Goal: Information Seeking & Learning: Learn about a topic

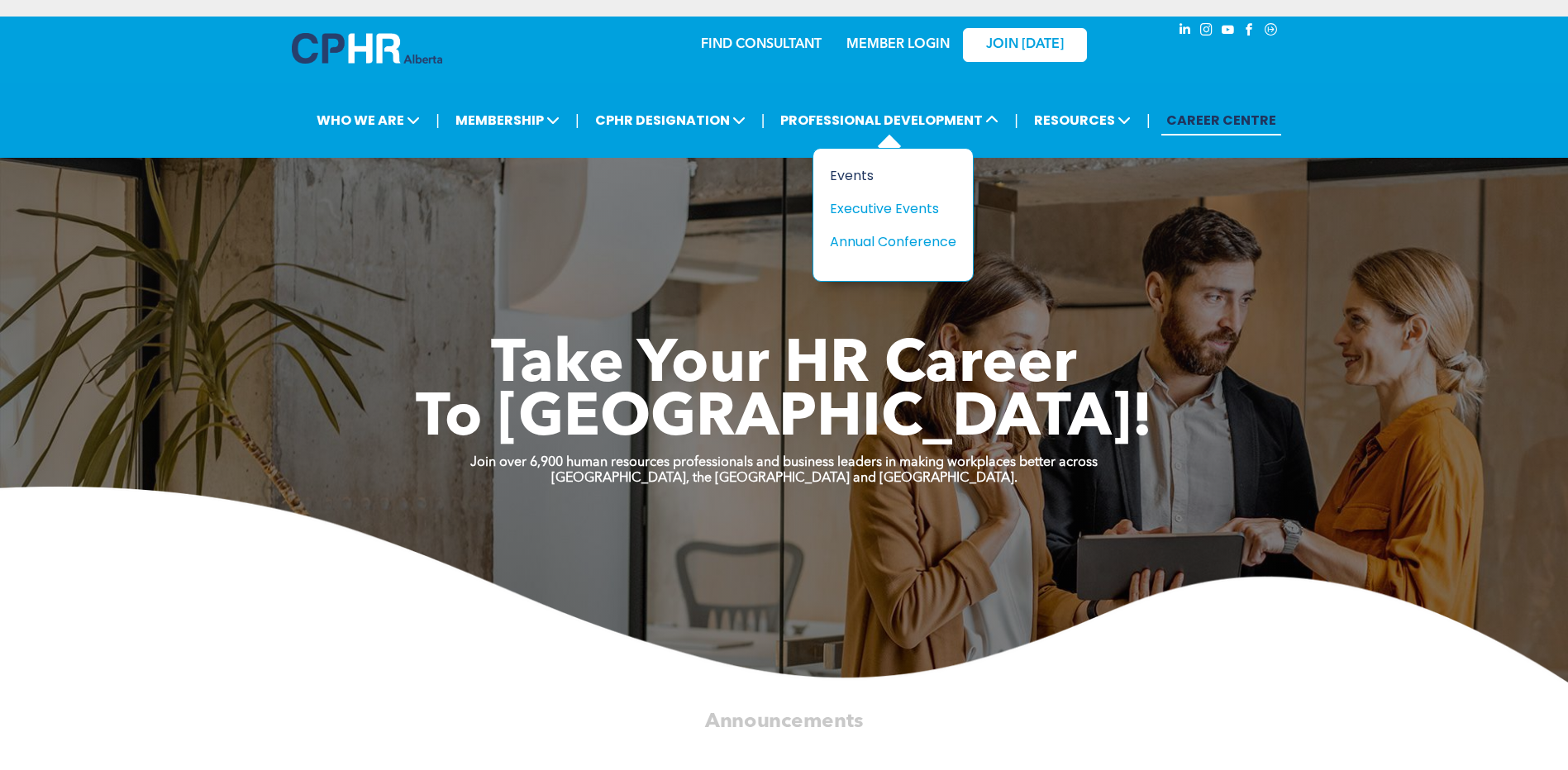
click at [857, 174] on div "Events" at bounding box center [886, 176] width 114 height 21
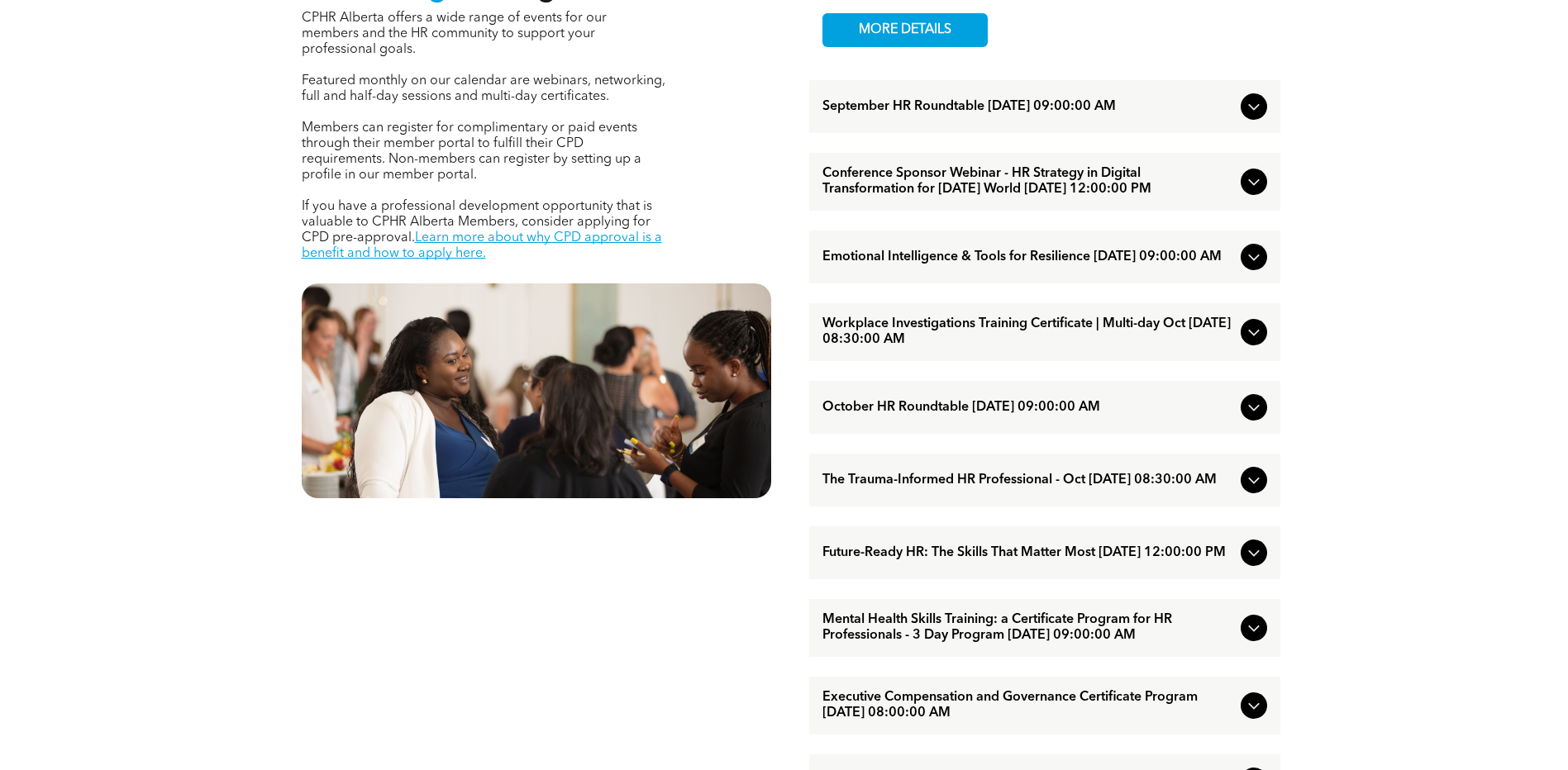
scroll to position [744, 0]
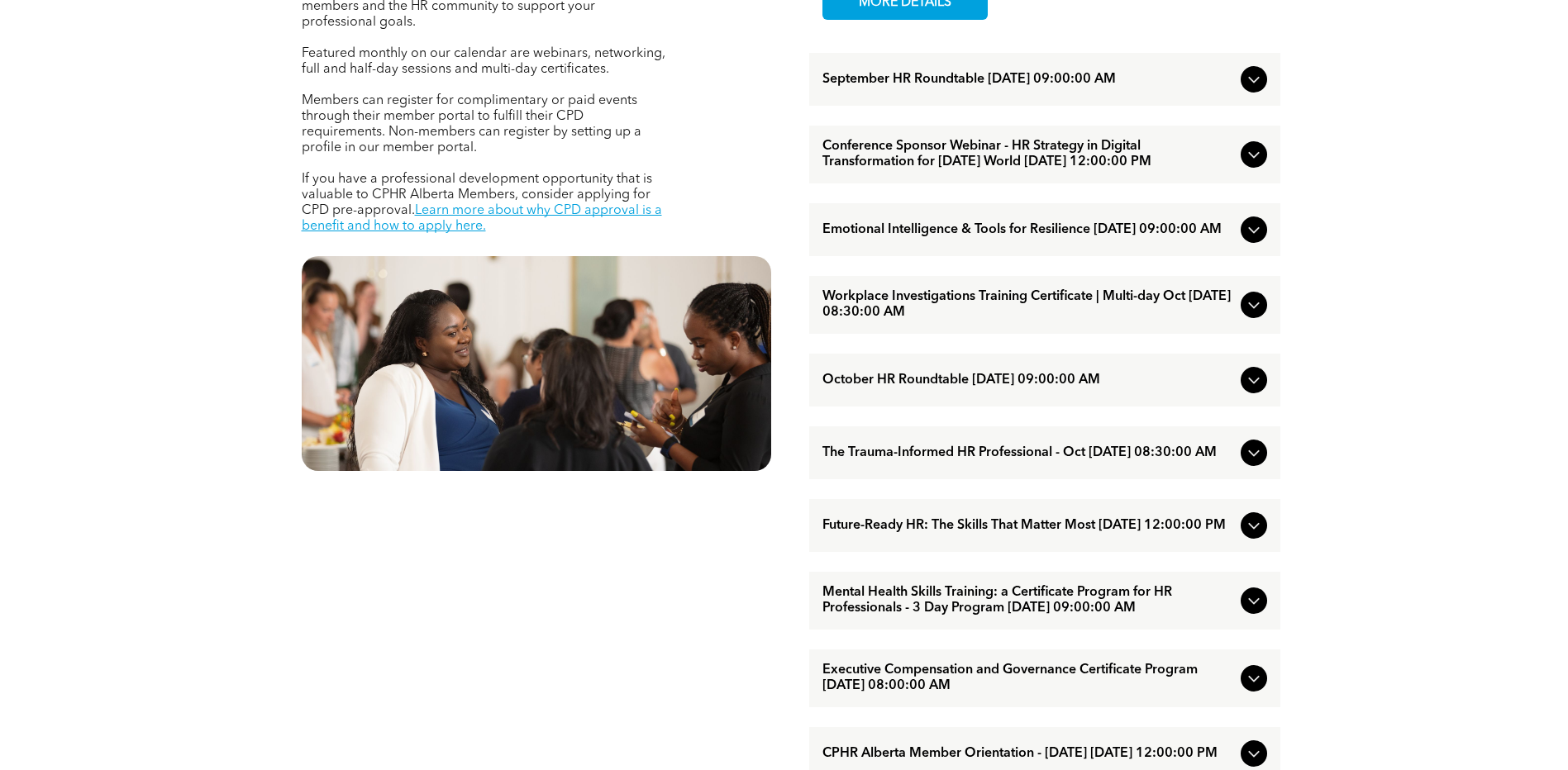
click at [995, 238] on span "Emotional Intelligence & Tools for Resilience [DATE] 09:00:00 AM" at bounding box center [1029, 230] width 411 height 16
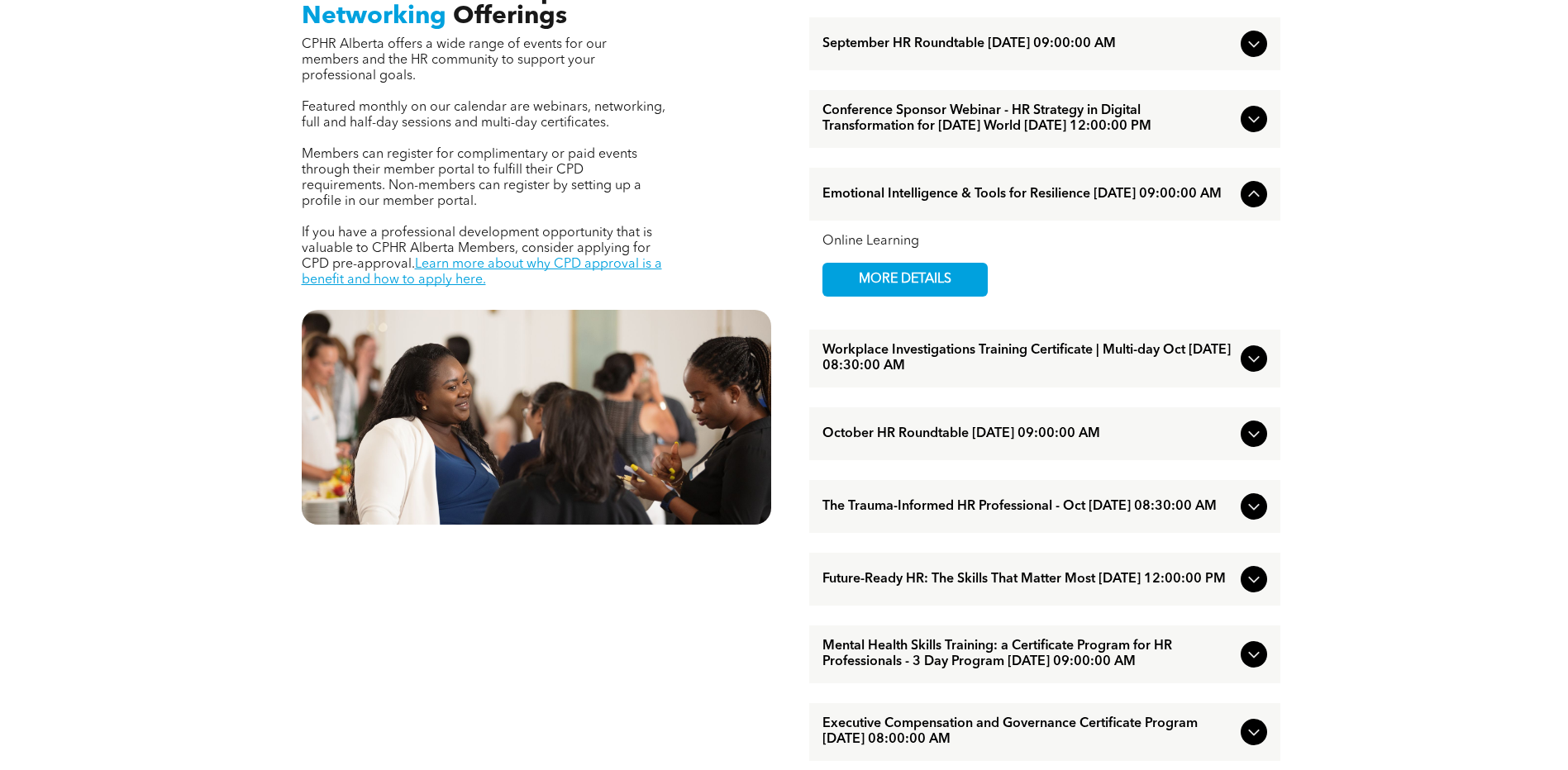
scroll to position [661, 0]
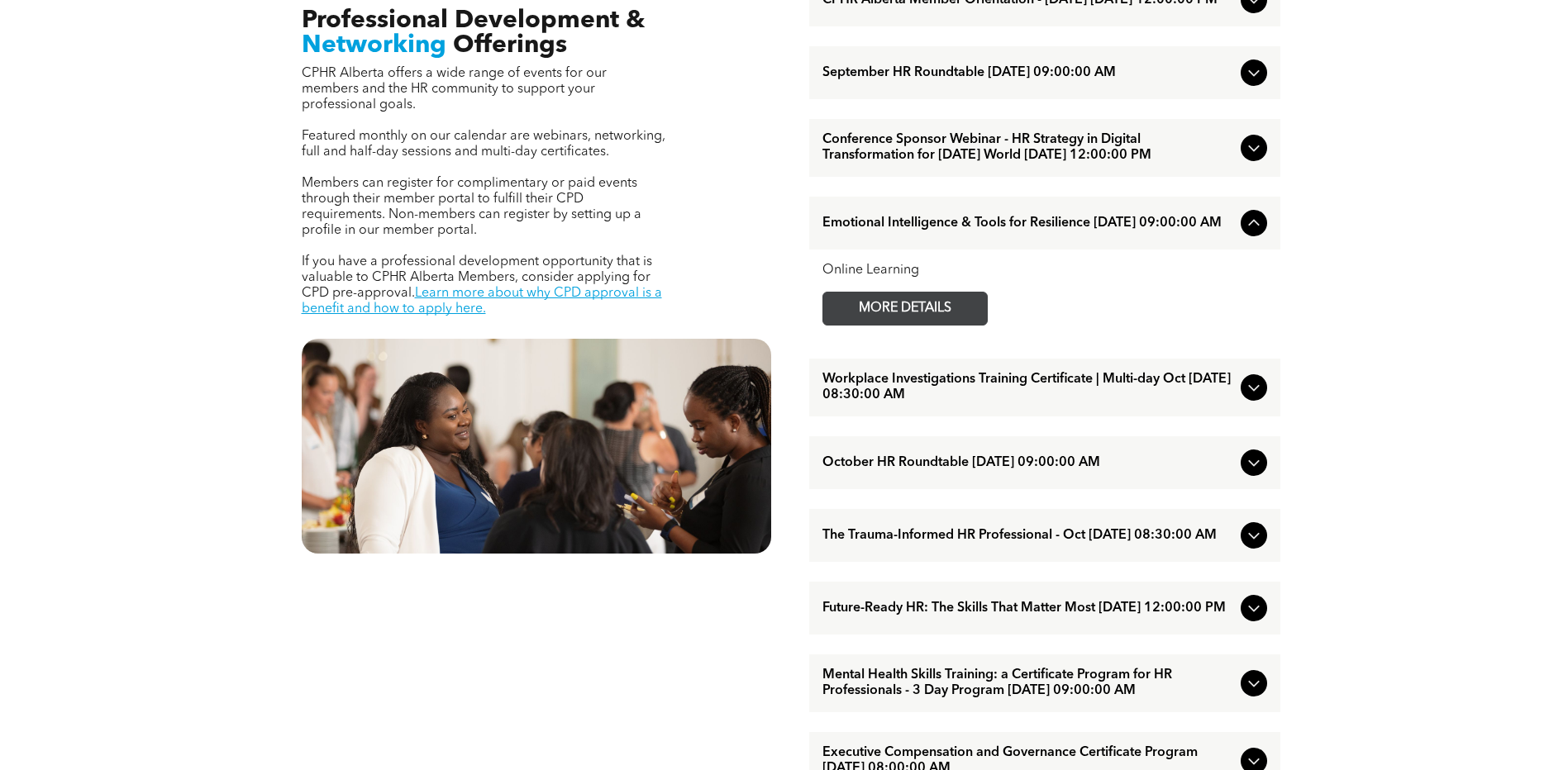
click at [935, 325] on span "MORE DETAILS" at bounding box center [905, 309] width 131 height 32
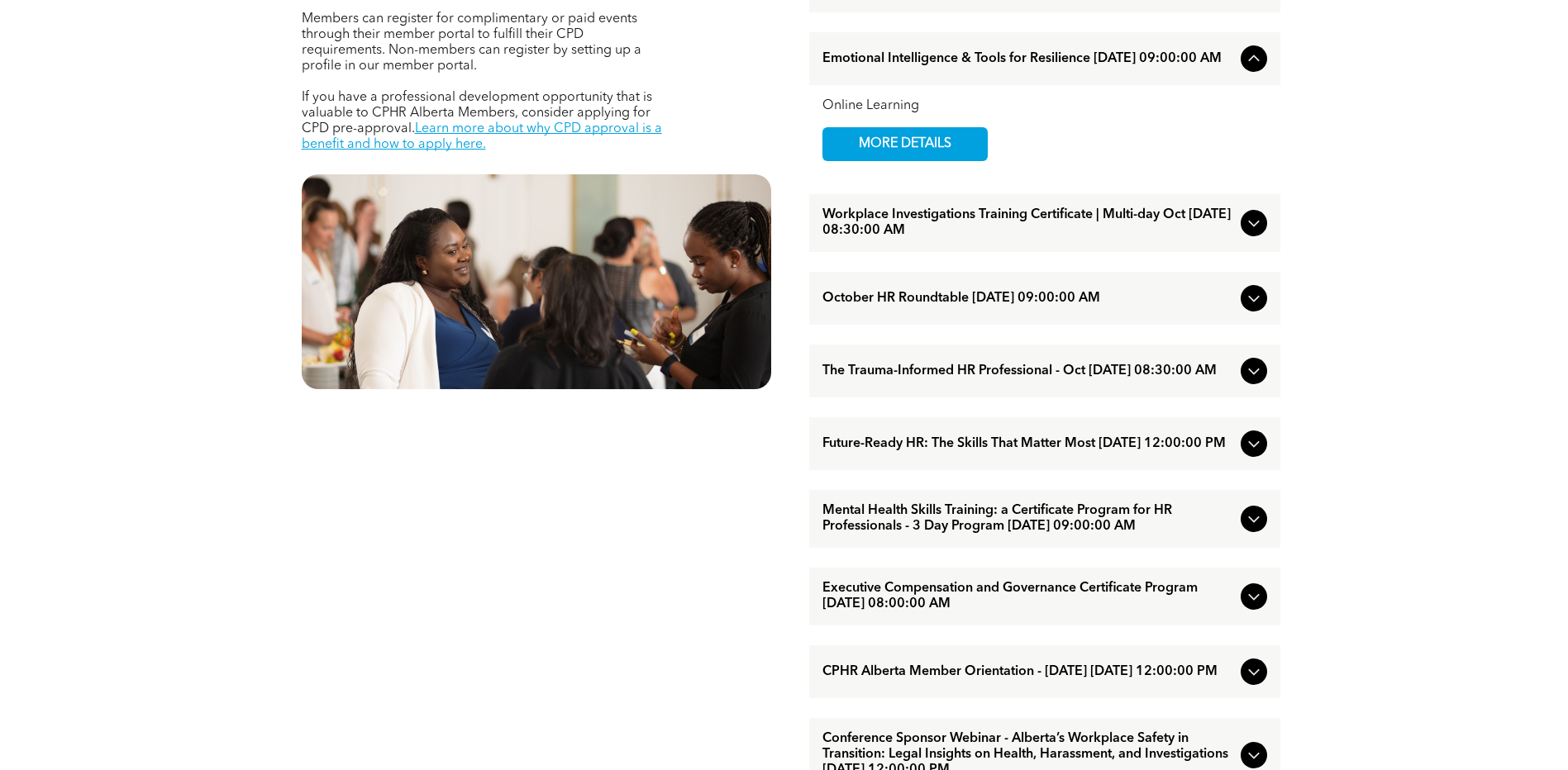
scroll to position [826, 0]
click at [902, 451] on span "Future-Ready HR: The Skills That Matter Most [DATE] 12:00:00 PM" at bounding box center [1029, 443] width 411 height 16
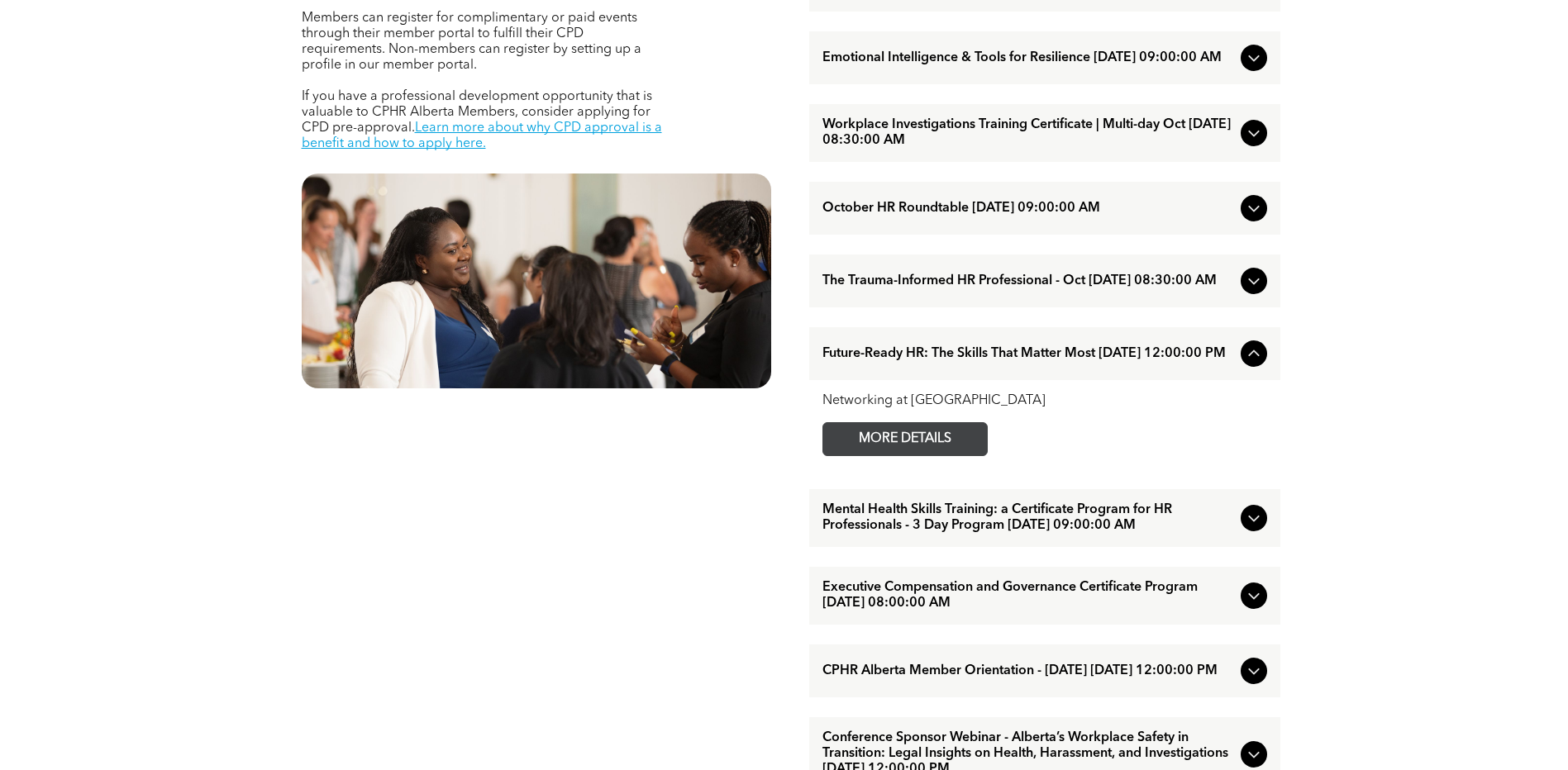
click at [902, 455] on span "MORE DETAILS" at bounding box center [905, 439] width 131 height 32
click at [1231, 533] on span "Mental Health Skills Training: a Certificate Program for HR Professionals - 3 D…" at bounding box center [1029, 517] width 411 height 31
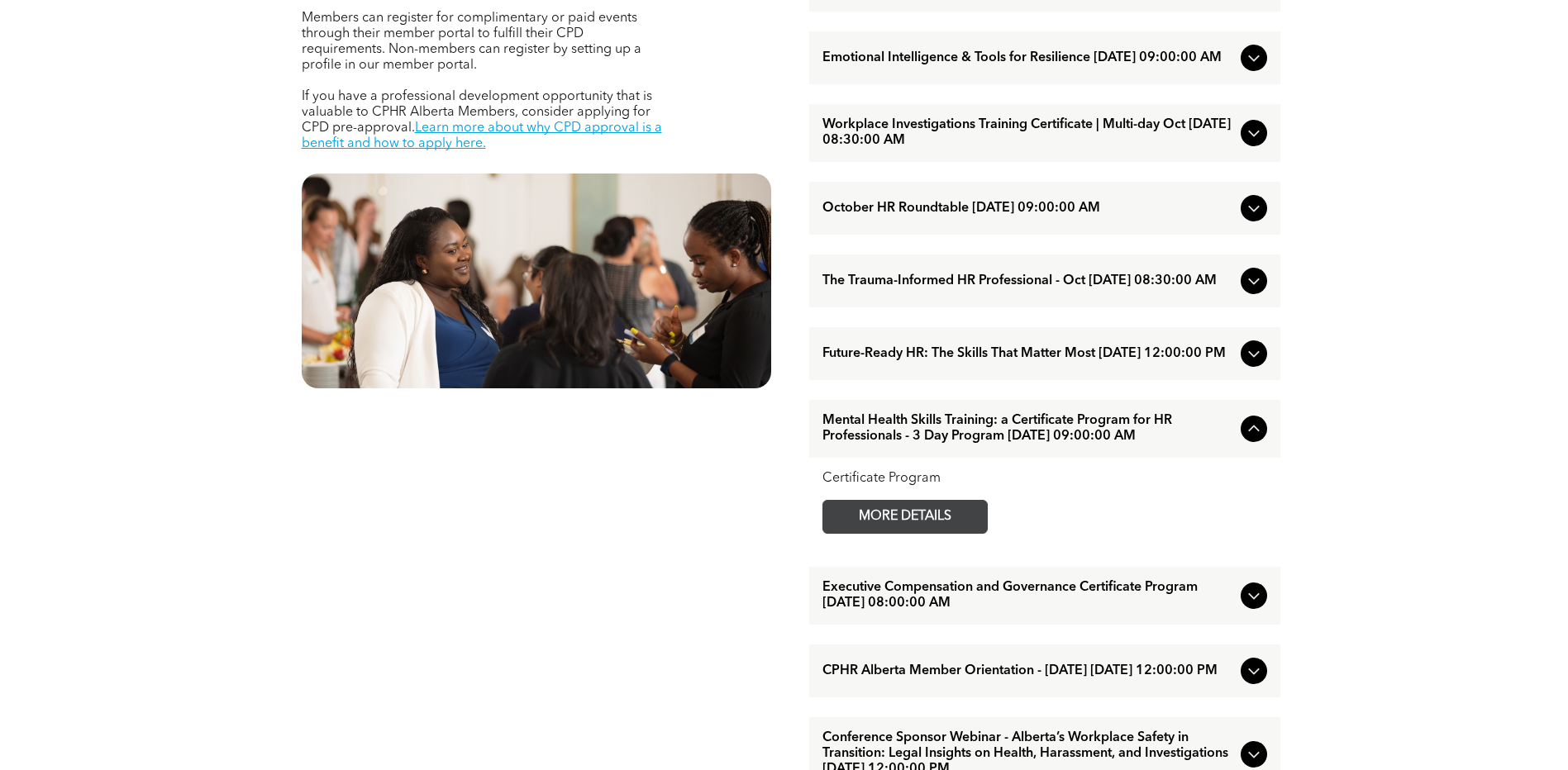
click at [929, 533] on span "MORE DETAILS" at bounding box center [905, 516] width 131 height 32
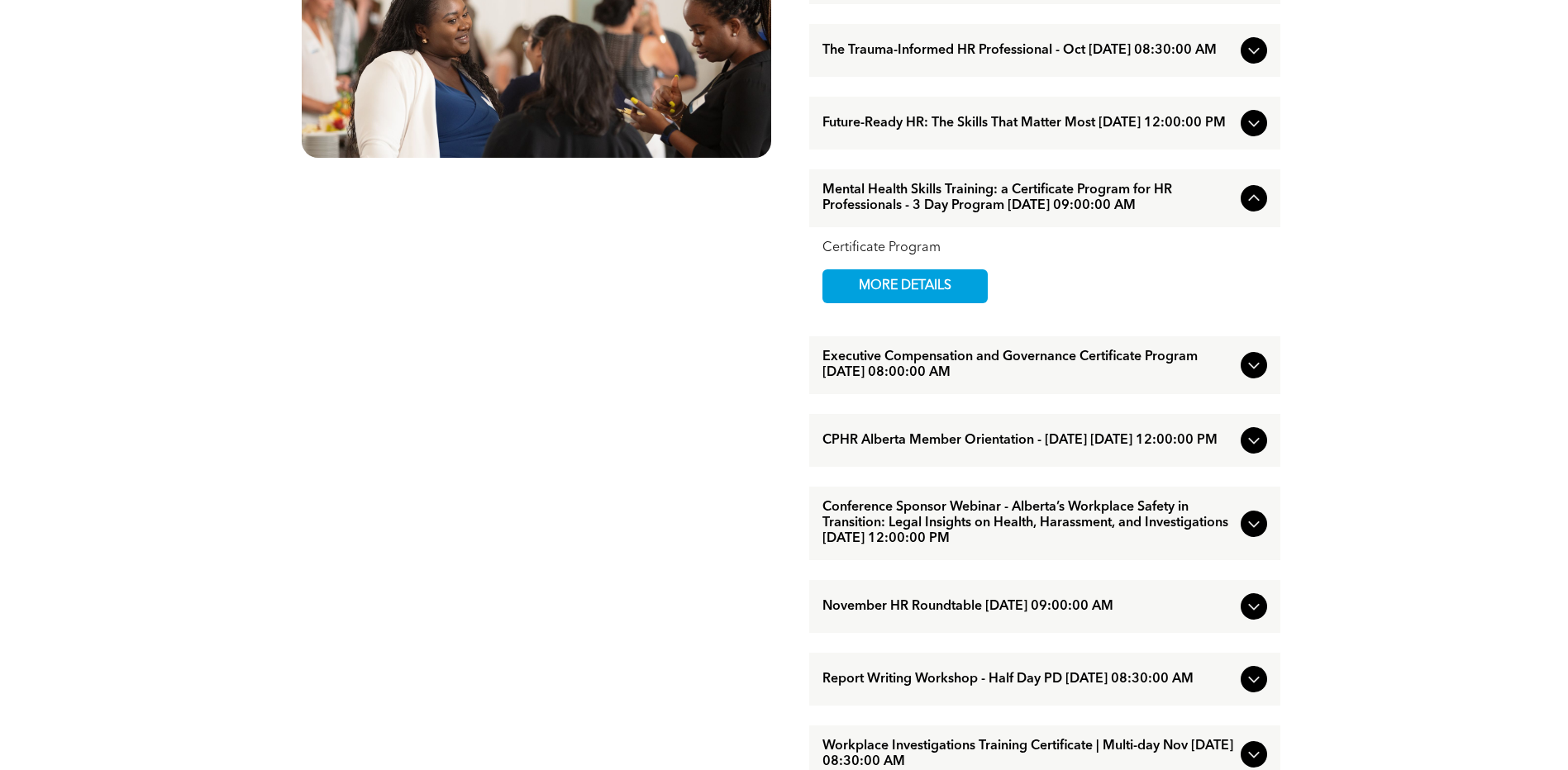
scroll to position [1074, 0]
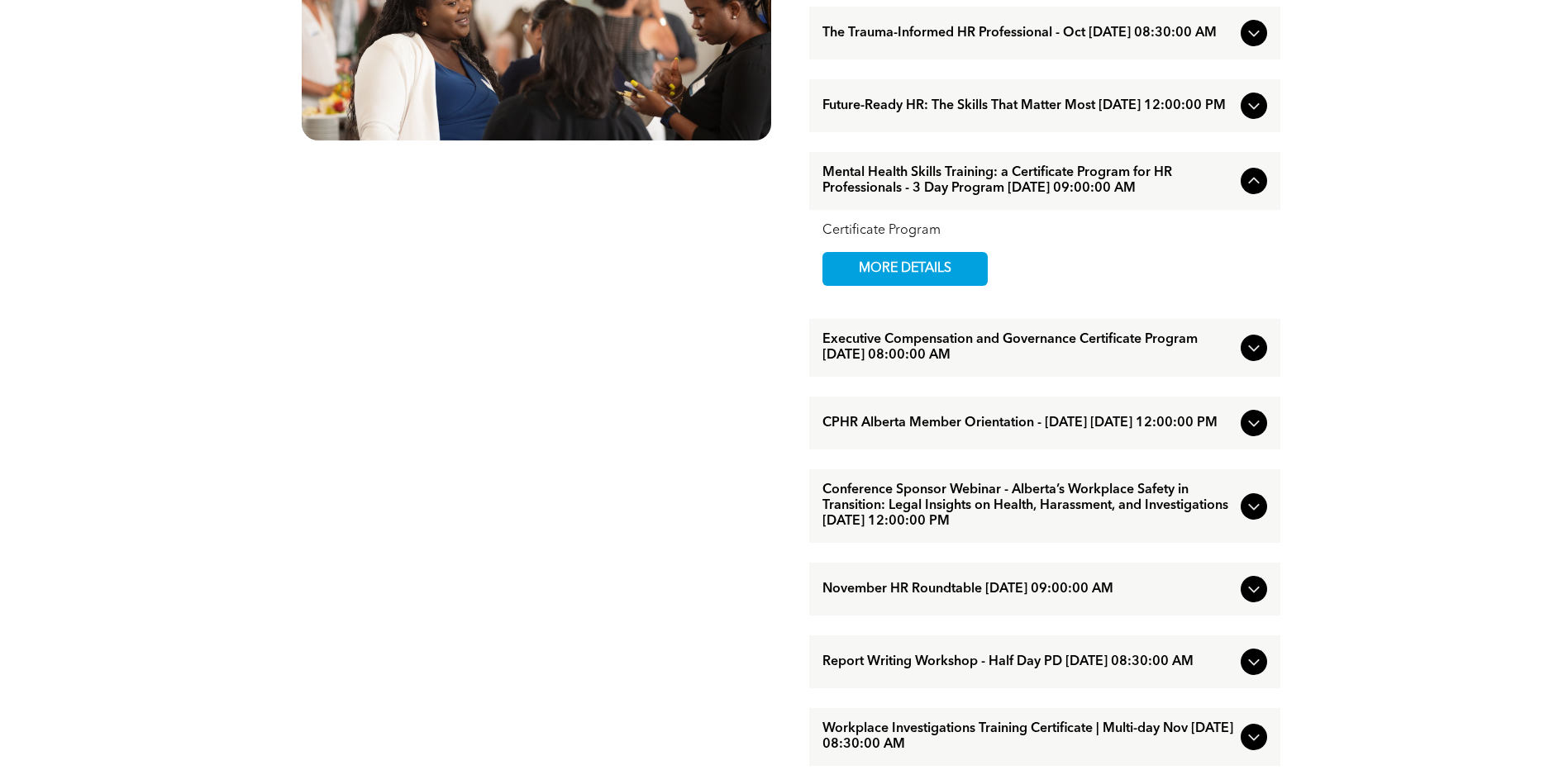
click at [1079, 363] on span "Executive Compensation and Governance Certificate Program [DATE] 08:00:00 AM" at bounding box center [1029, 347] width 411 height 31
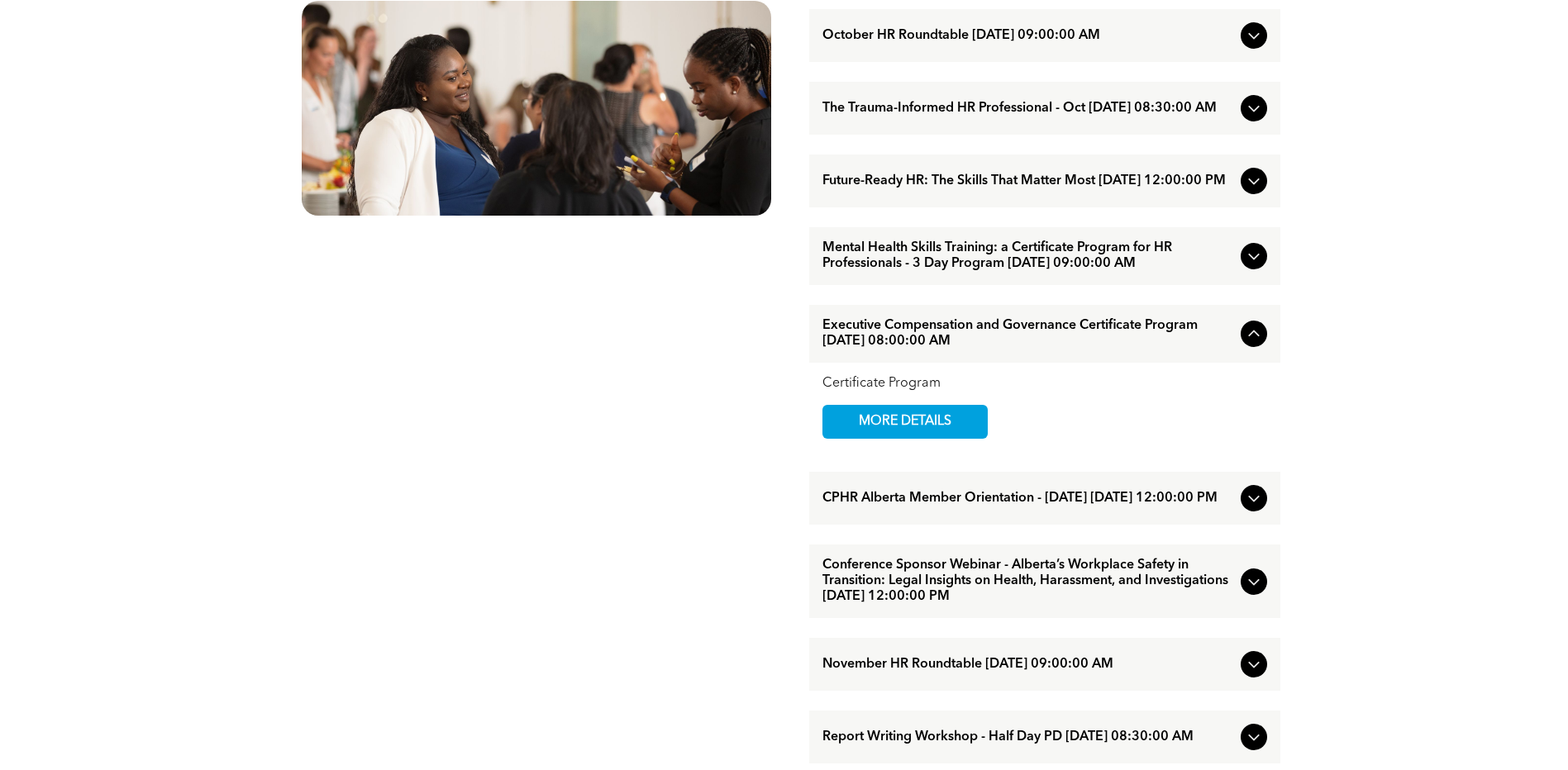
scroll to position [992, 0]
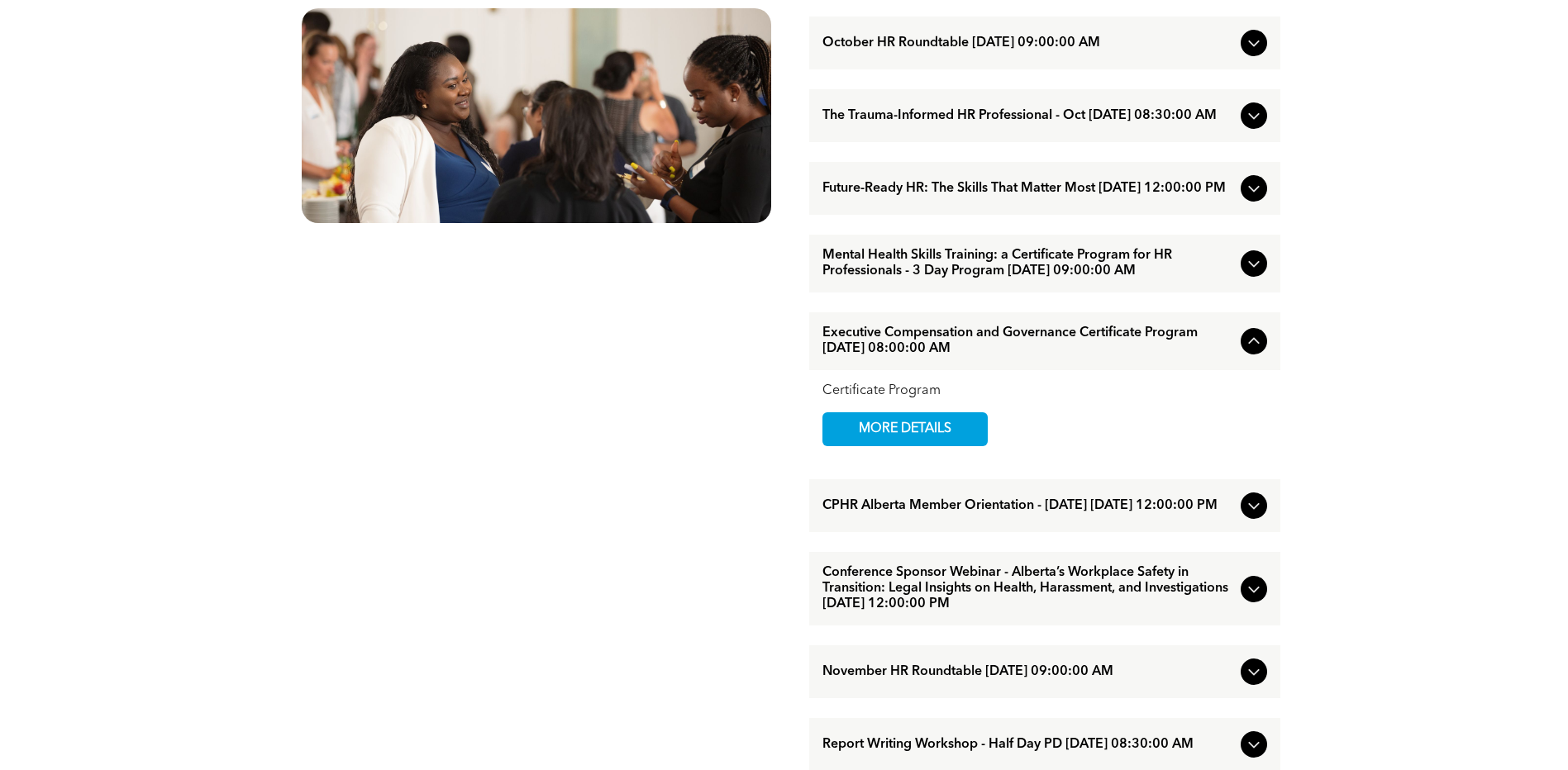
click at [1055, 293] on div "Mental Health Skills Training: a Certificate Program for HR Professionals - 3 D…" at bounding box center [1045, 264] width 472 height 58
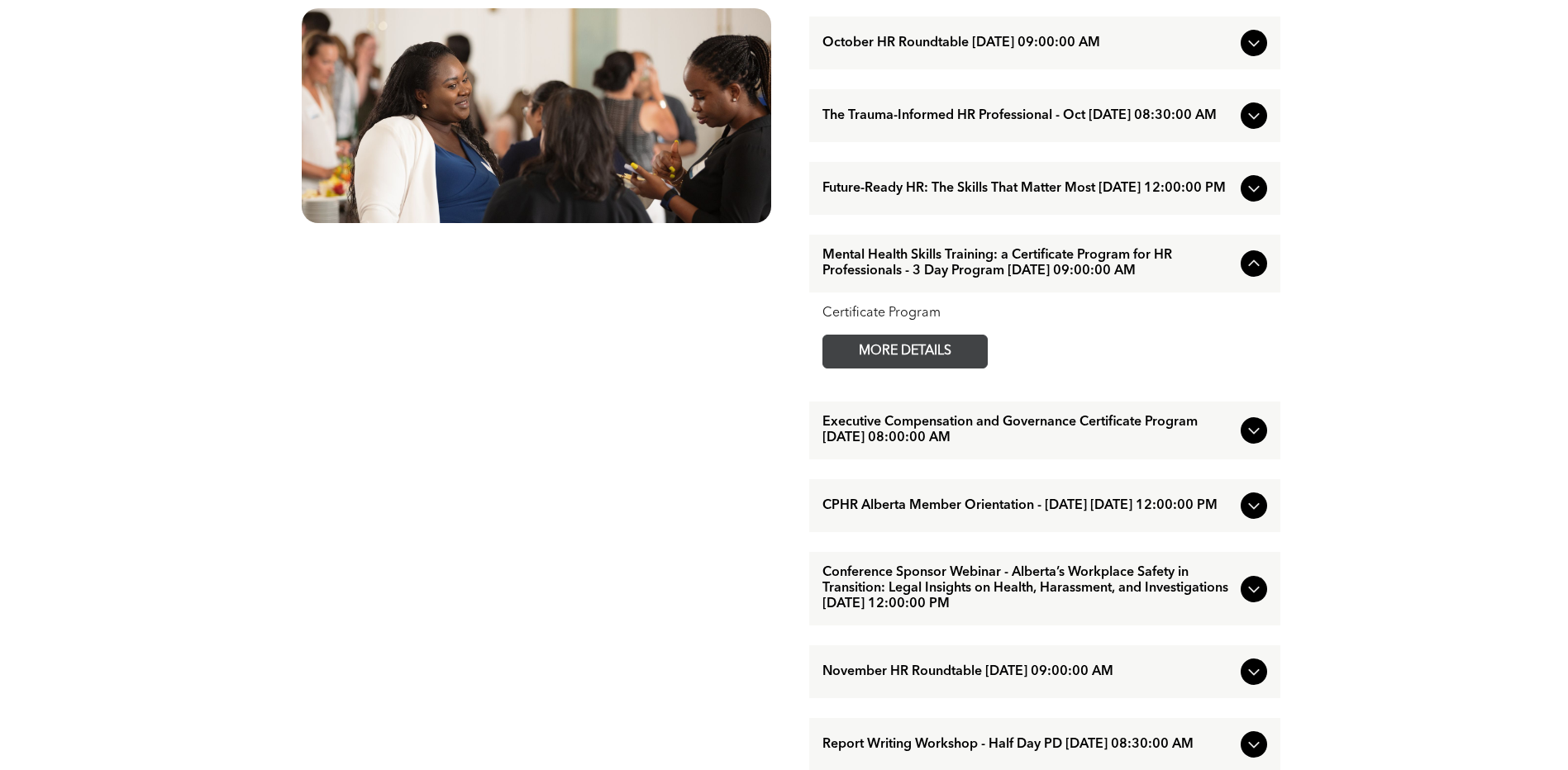
click at [940, 368] on span "MORE DETAILS" at bounding box center [905, 351] width 131 height 32
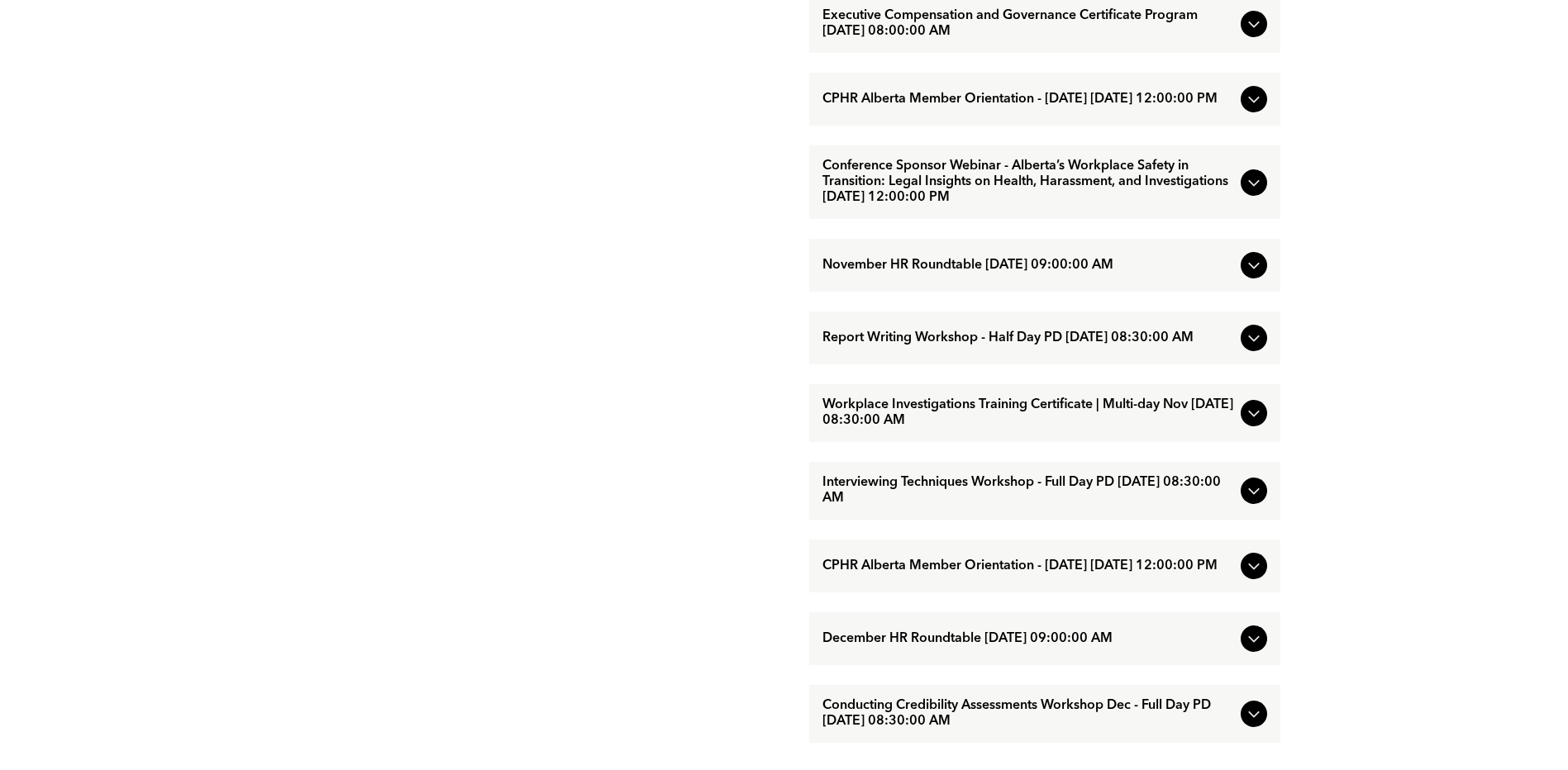
scroll to position [1405, 0]
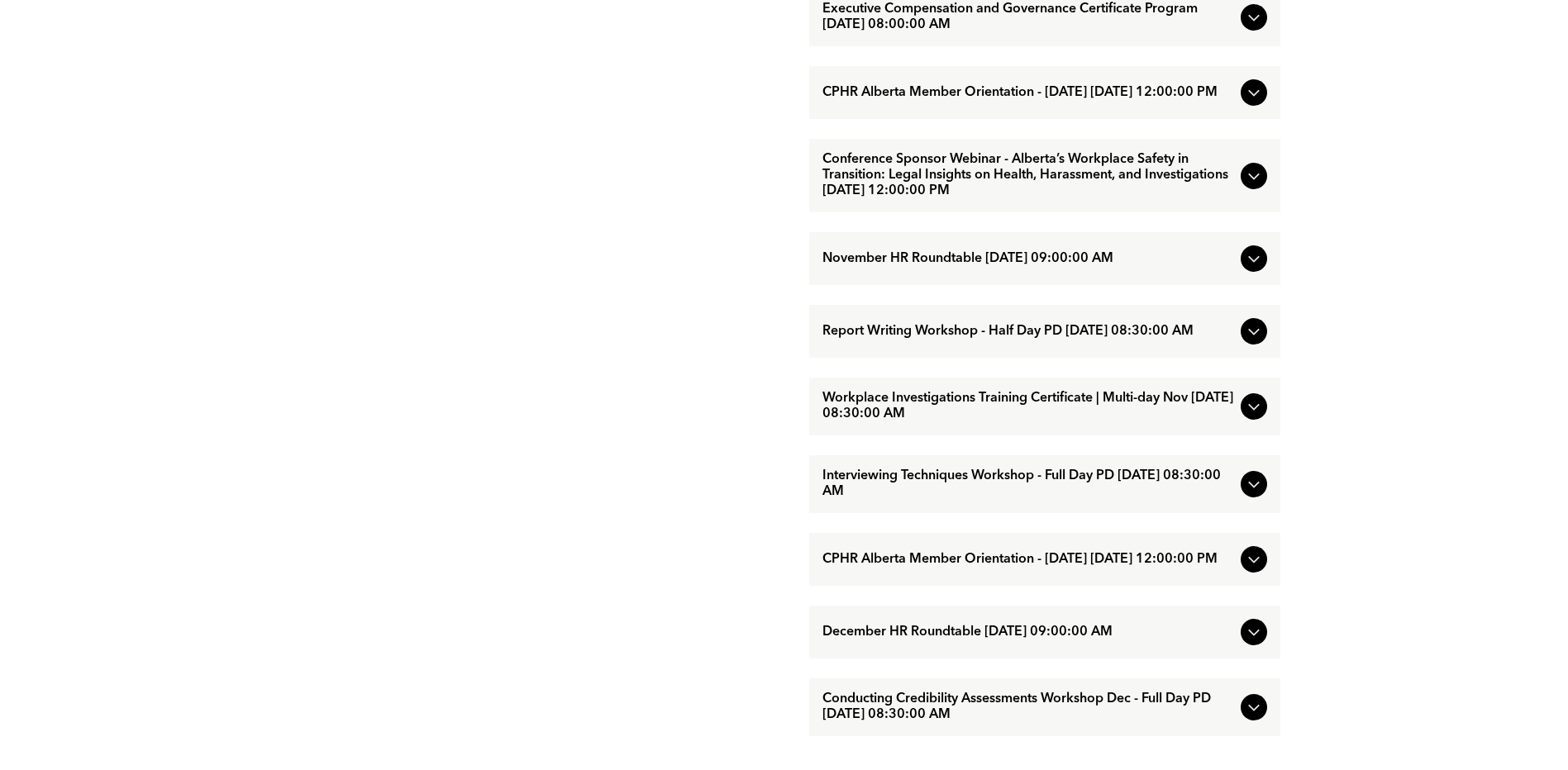
click at [967, 340] on span "Report Writing Workshop - Half Day PD [DATE] 08:30:00 AM" at bounding box center [1029, 331] width 411 height 16
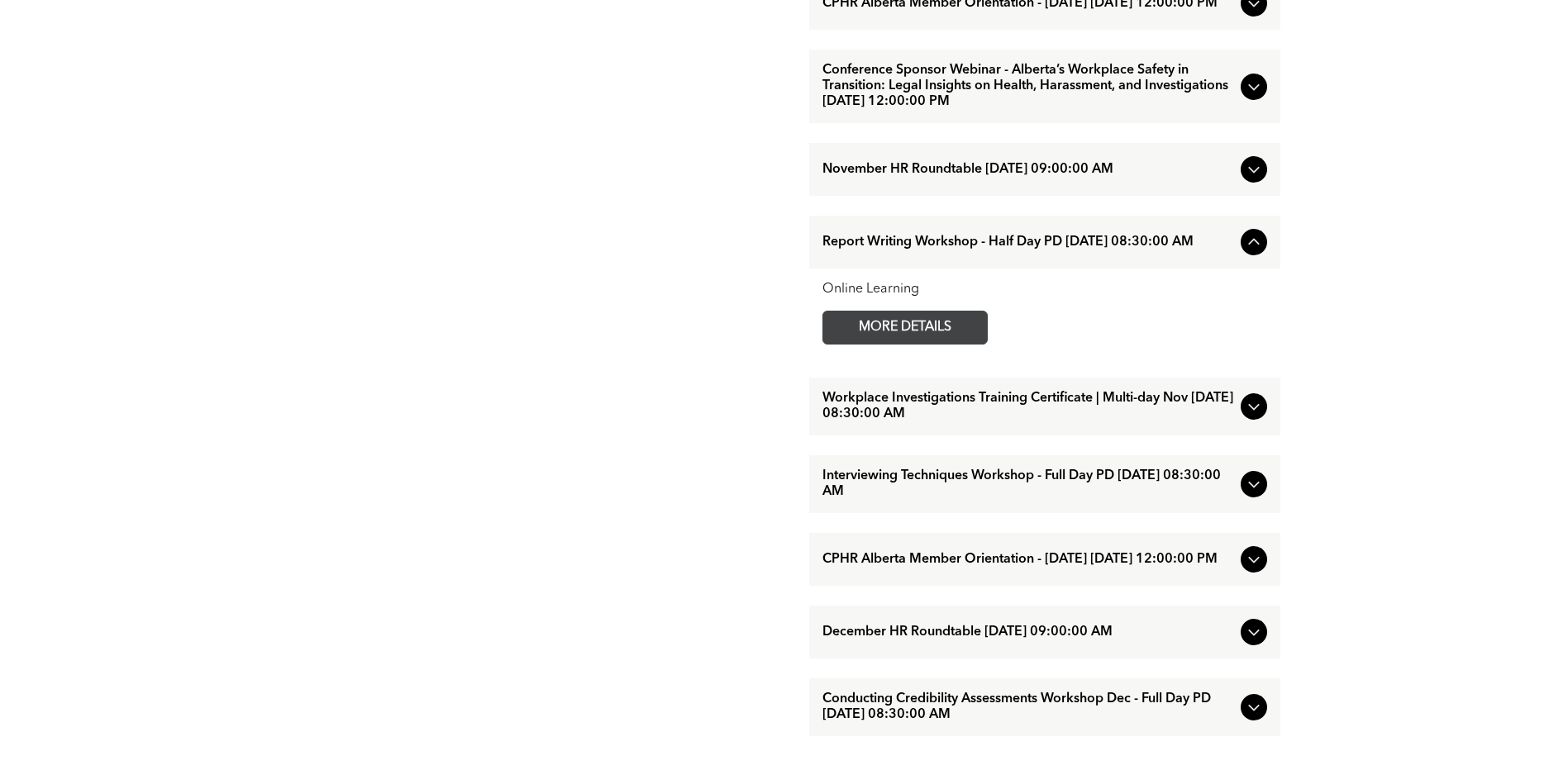
click at [951, 344] on span "MORE DETAILS" at bounding box center [905, 328] width 131 height 32
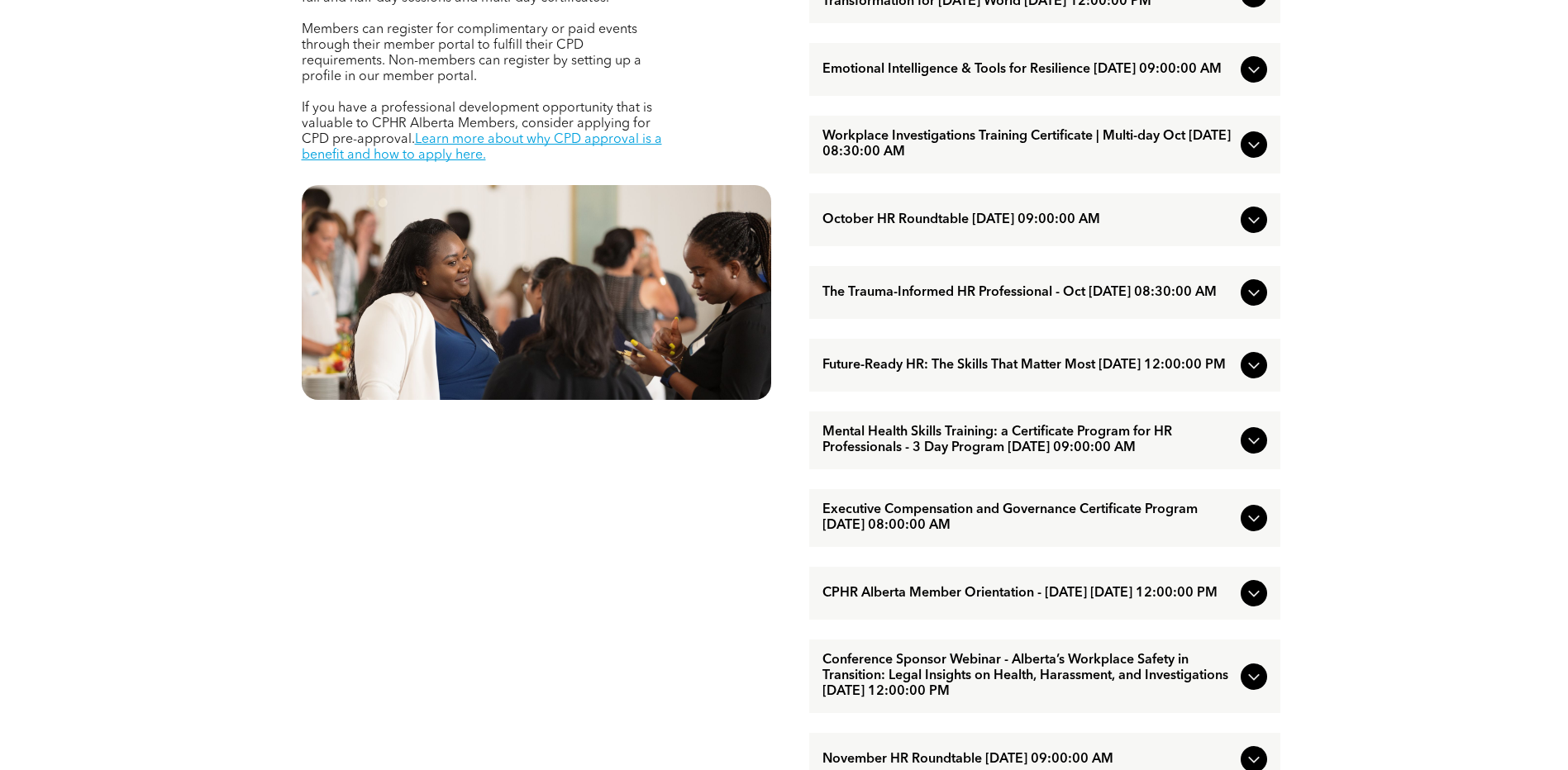
scroll to position [744, 0]
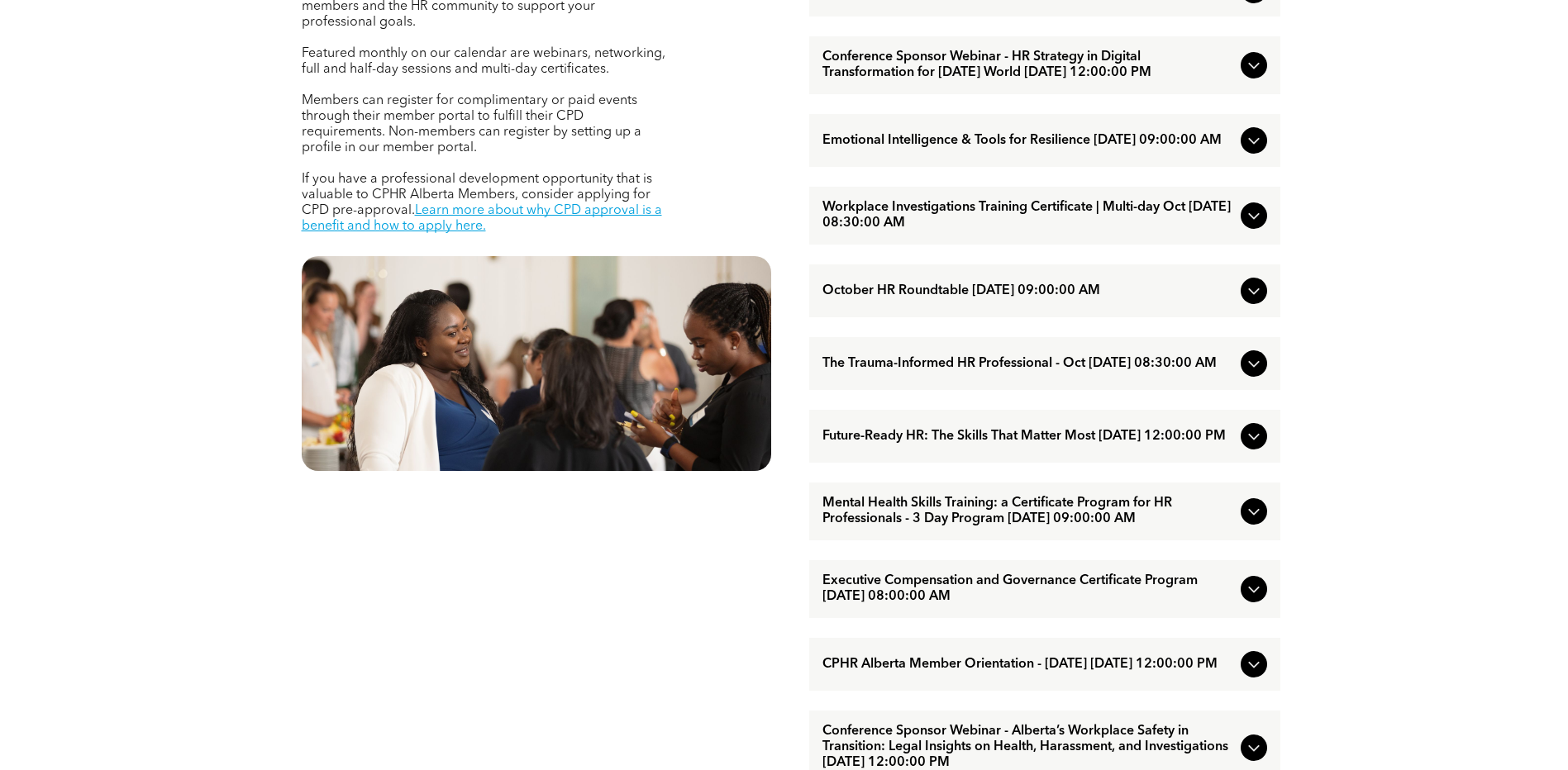
click at [961, 372] on span "The Trauma-Informed HR Professional - Oct [DATE] 08:30:00 AM" at bounding box center [1029, 363] width 411 height 16
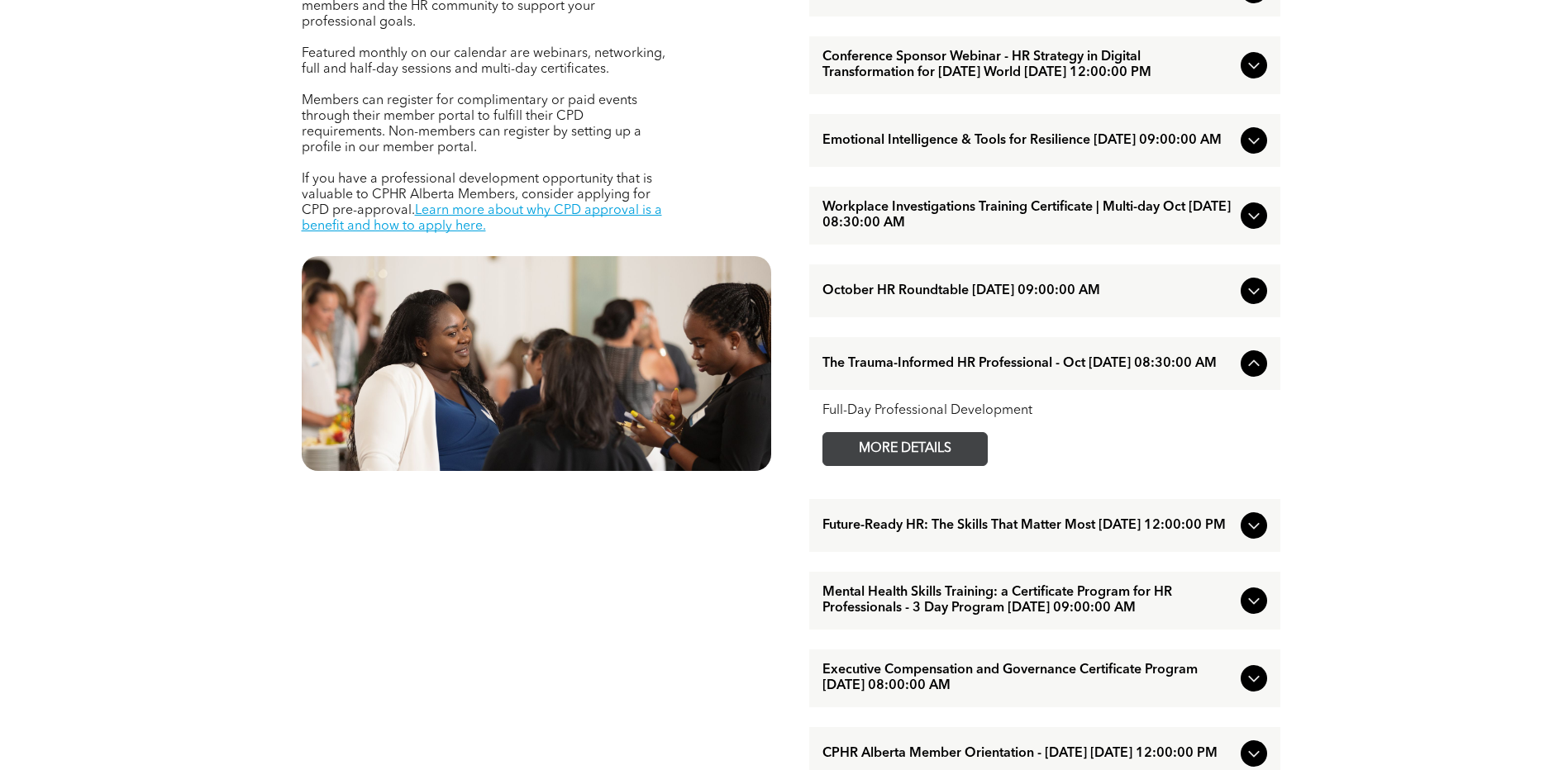
click at [945, 465] on span "MORE DETAILS" at bounding box center [905, 449] width 131 height 32
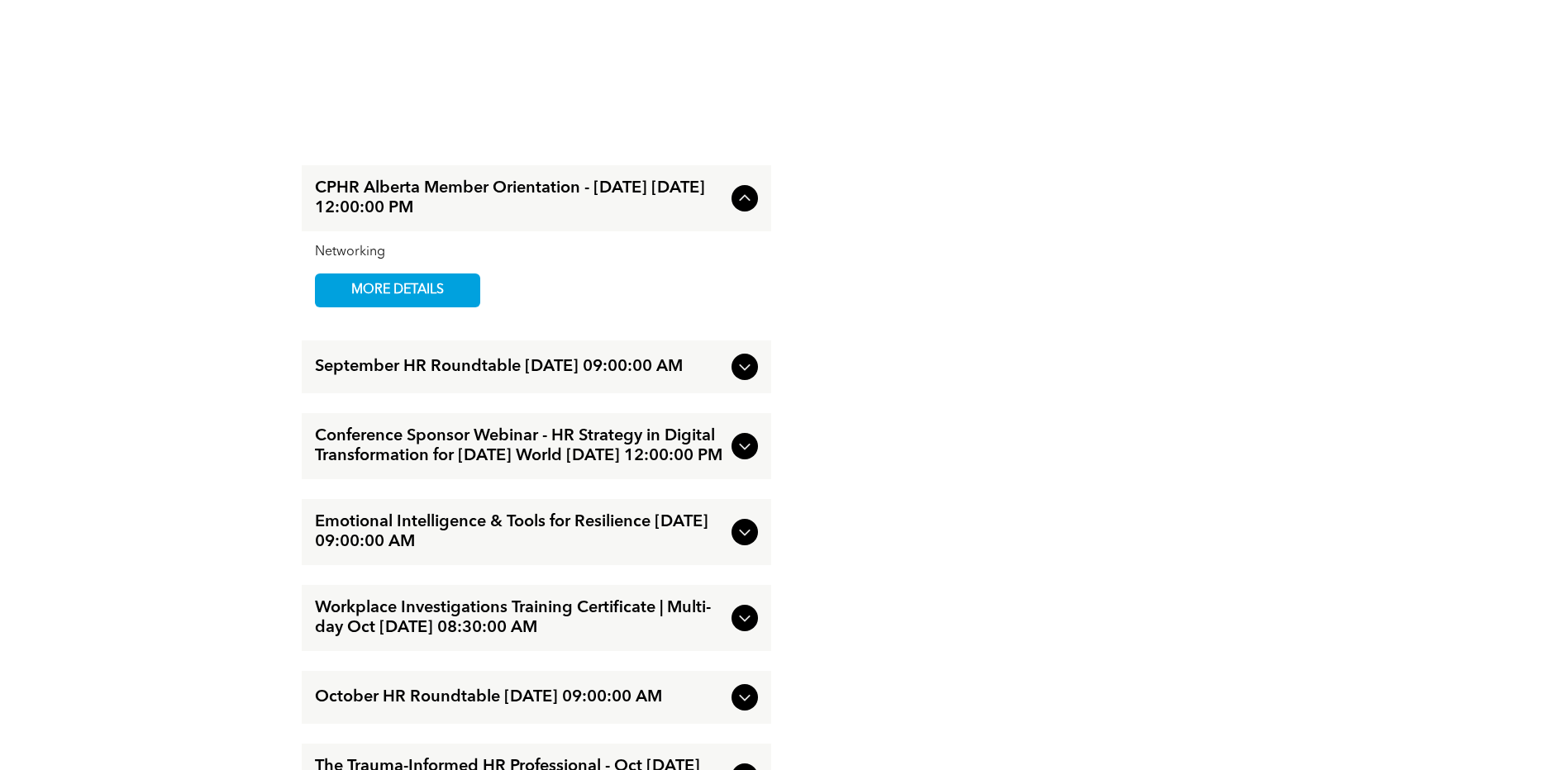
scroll to position [1901, 0]
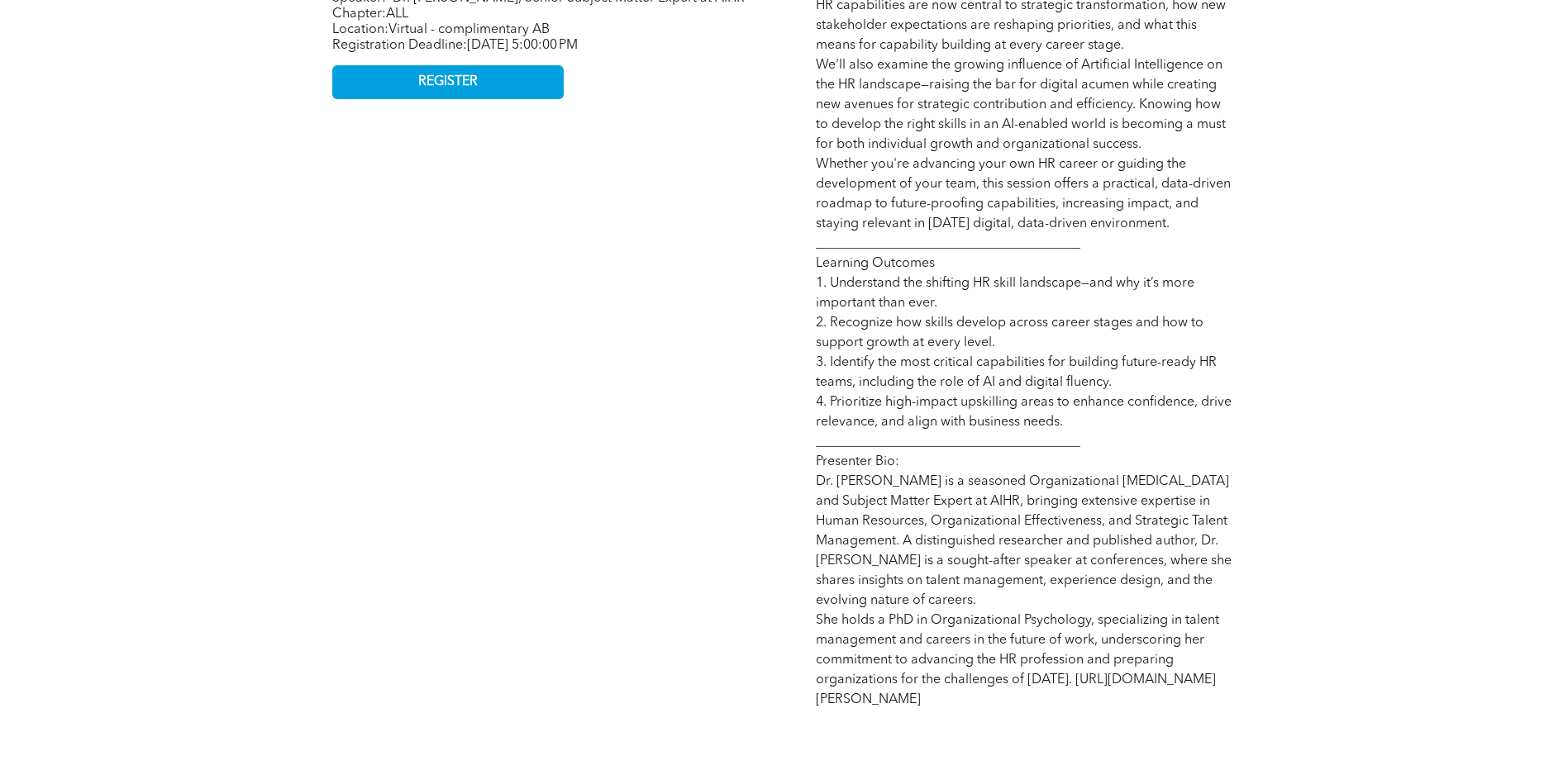
scroll to position [826, 0]
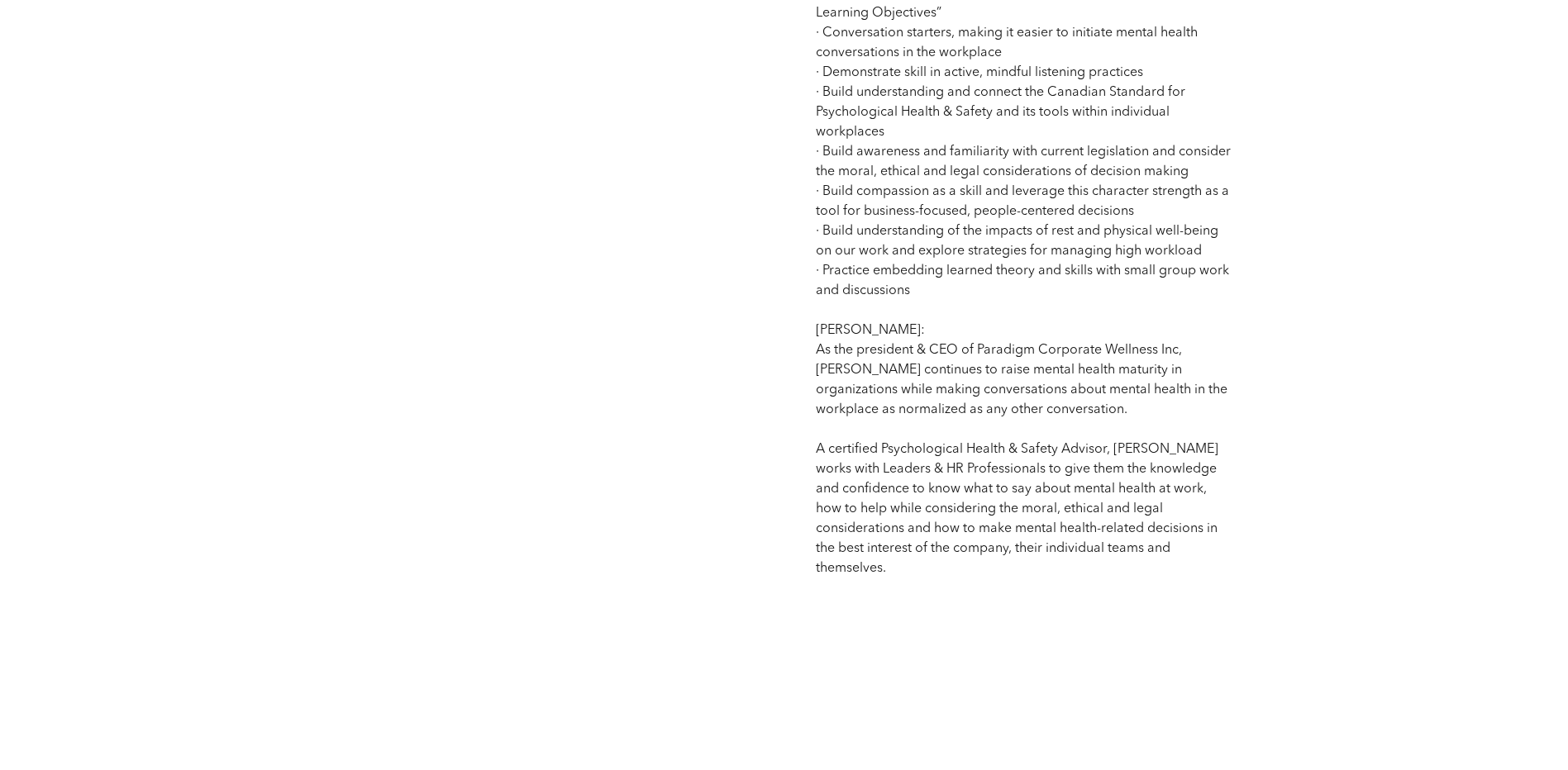
scroll to position [1322, 0]
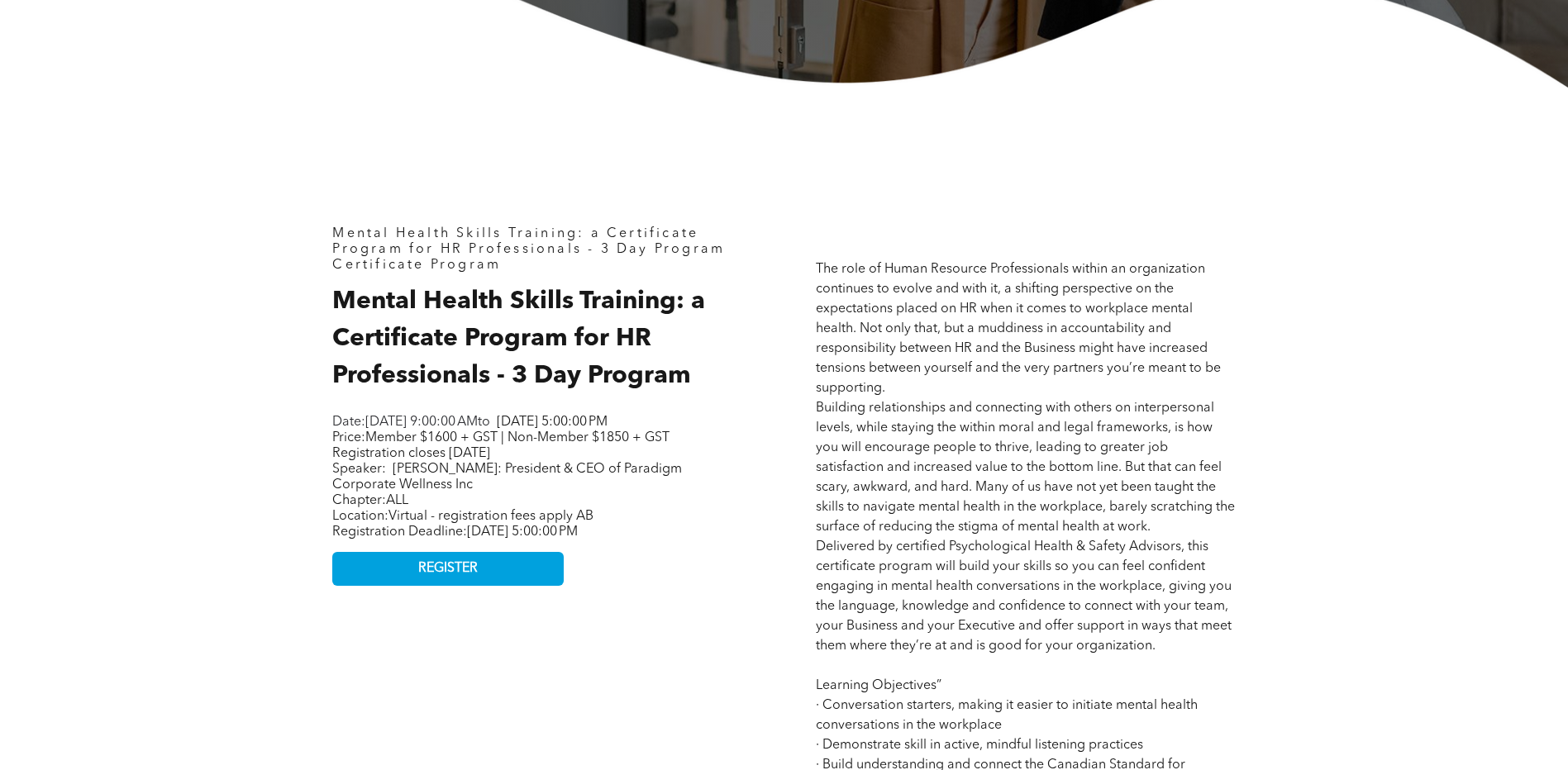
scroll to position [661, 0]
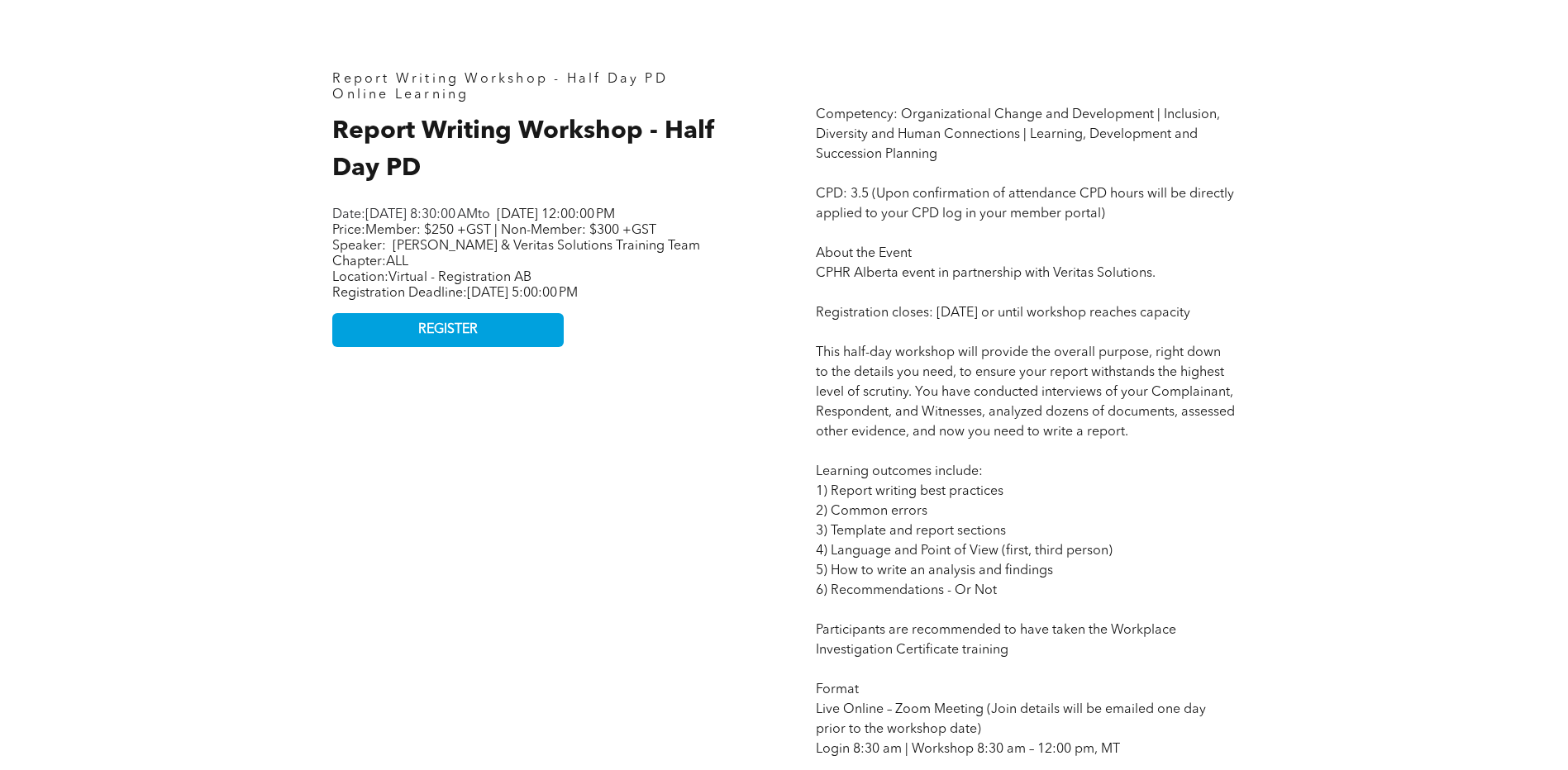
scroll to position [826, 0]
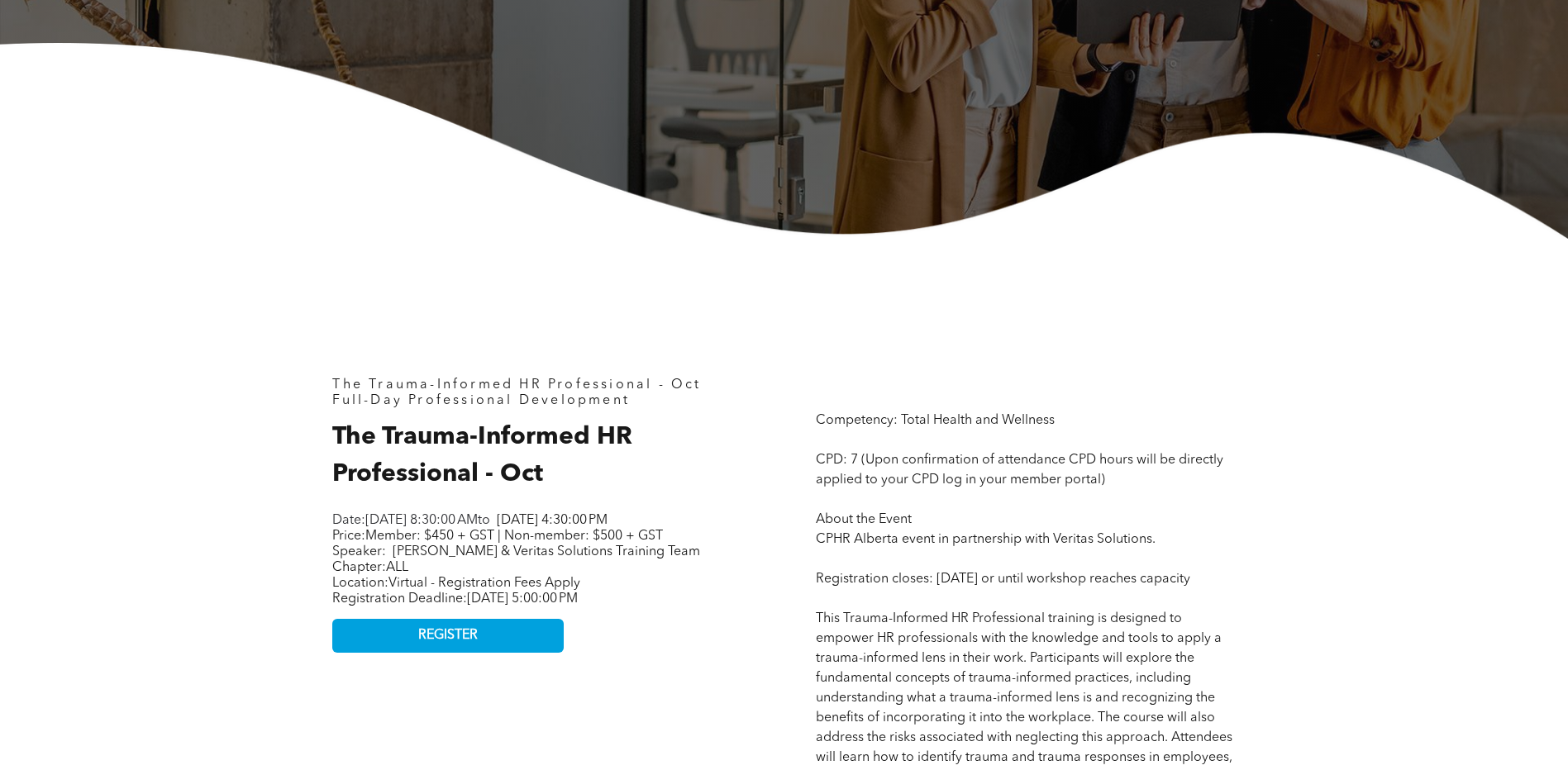
scroll to position [578, 0]
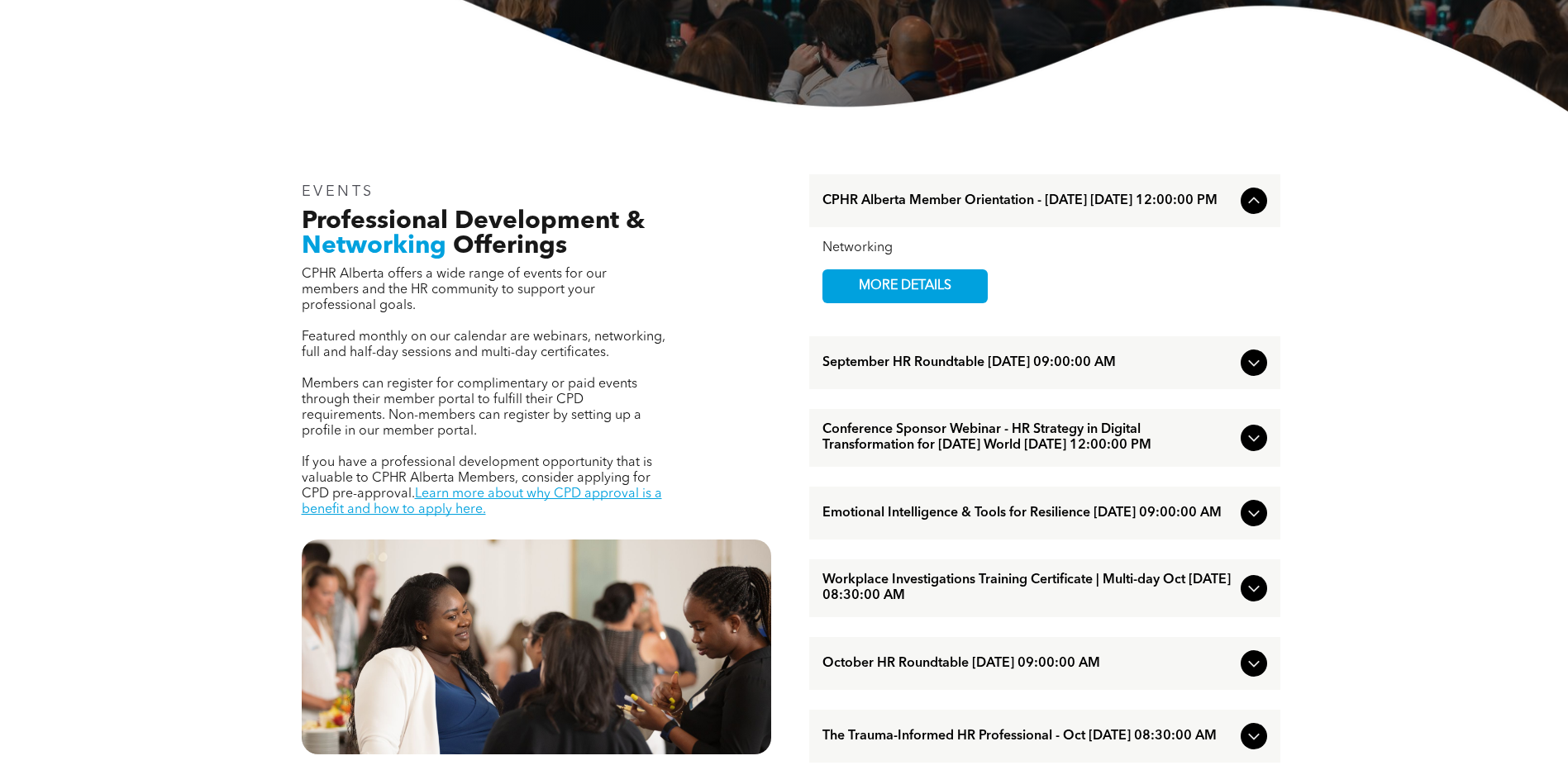
scroll to position [413, 0]
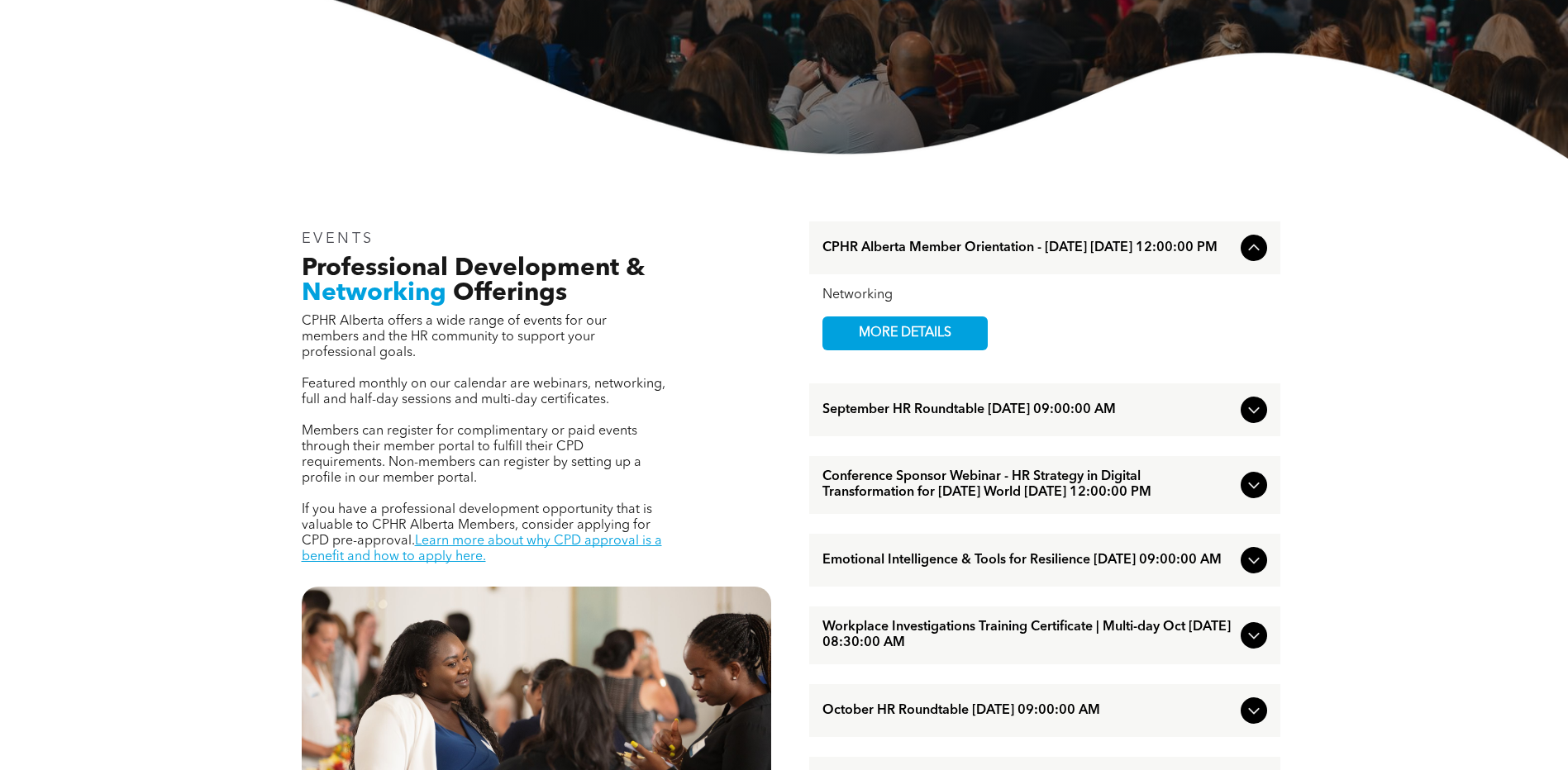
click at [1119, 500] on span "Conference Sponsor Webinar - HR Strategy in Digital Transformation for [DATE] W…" at bounding box center [1029, 485] width 411 height 31
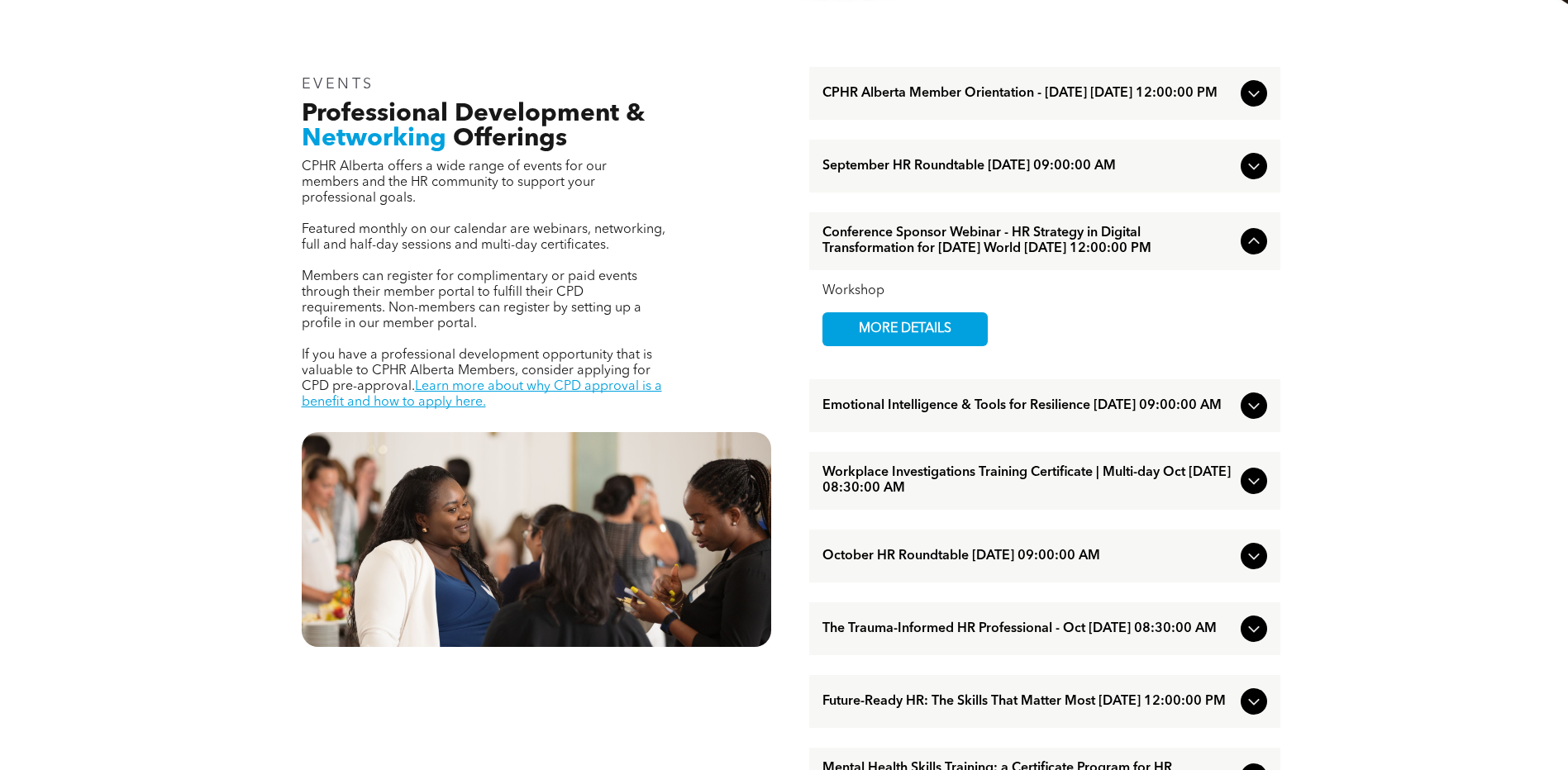
scroll to position [578, 0]
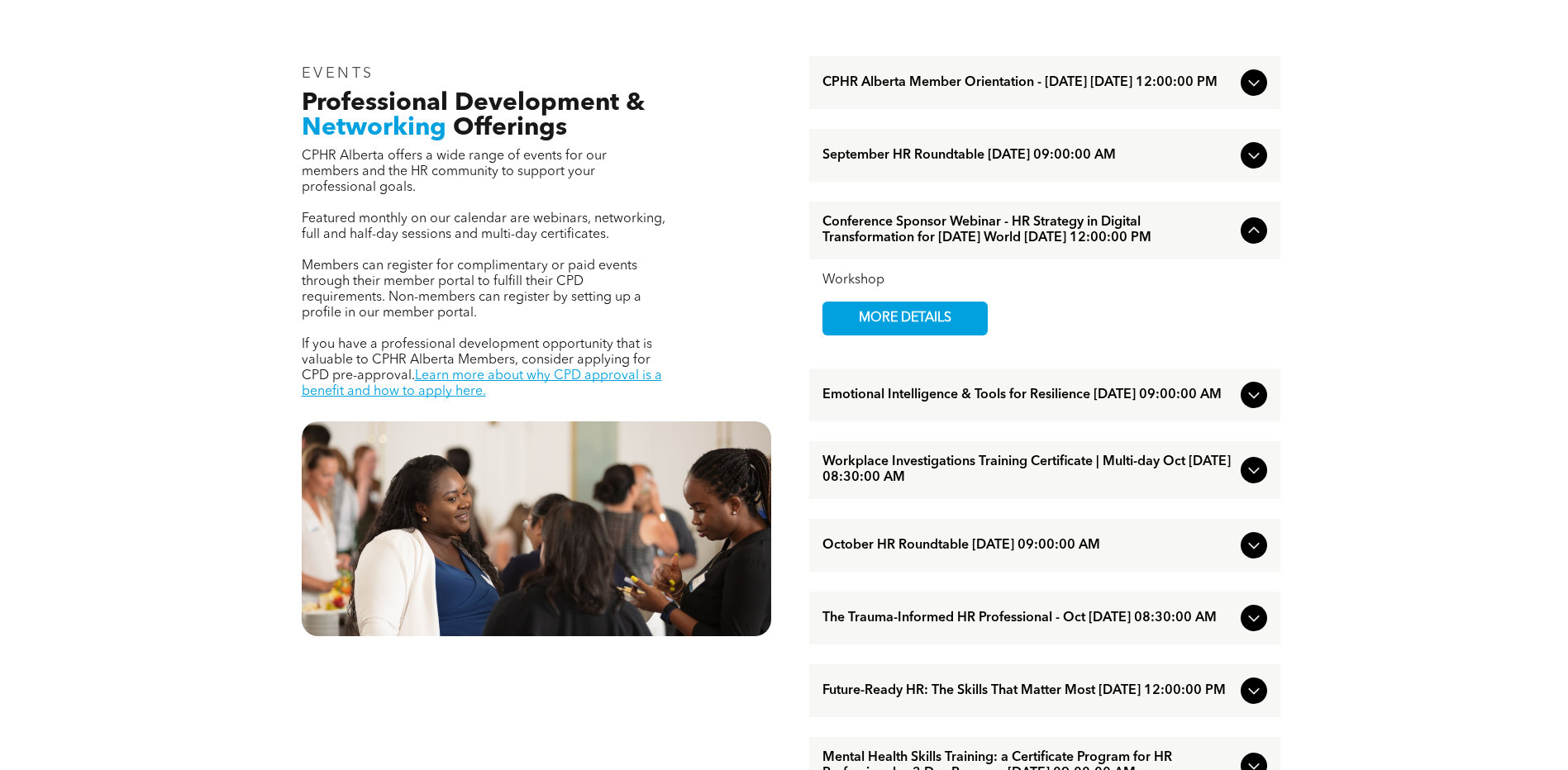
click at [1064, 403] on span "Emotional Intelligence & Tools for Resilience [DATE] 09:00:00 AM" at bounding box center [1029, 395] width 411 height 16
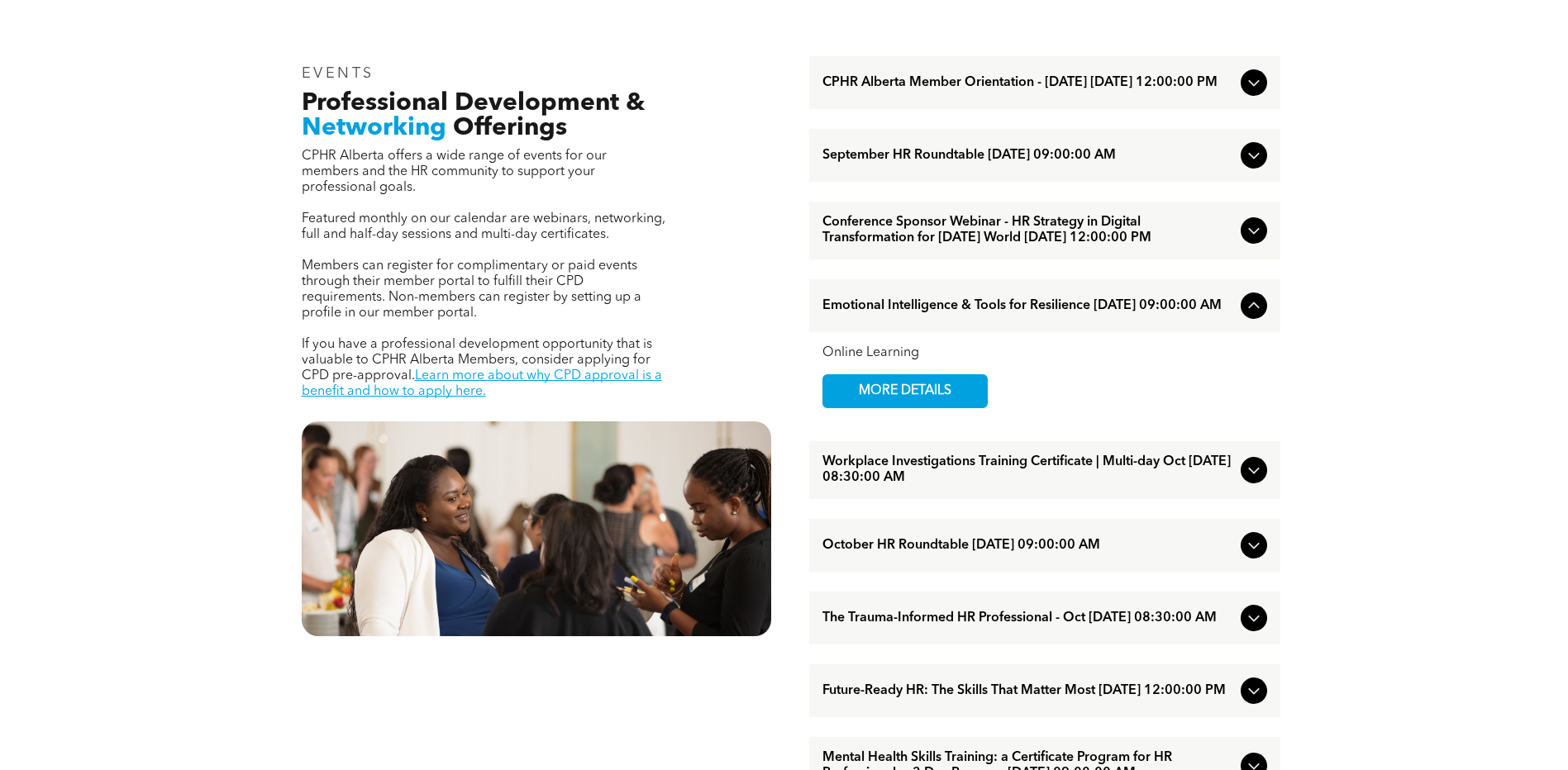
click at [1095, 485] on span "Workplace Investigations Training Certificate | Multi-day Oct [DATE] 08:30:00 AM" at bounding box center [1029, 470] width 411 height 31
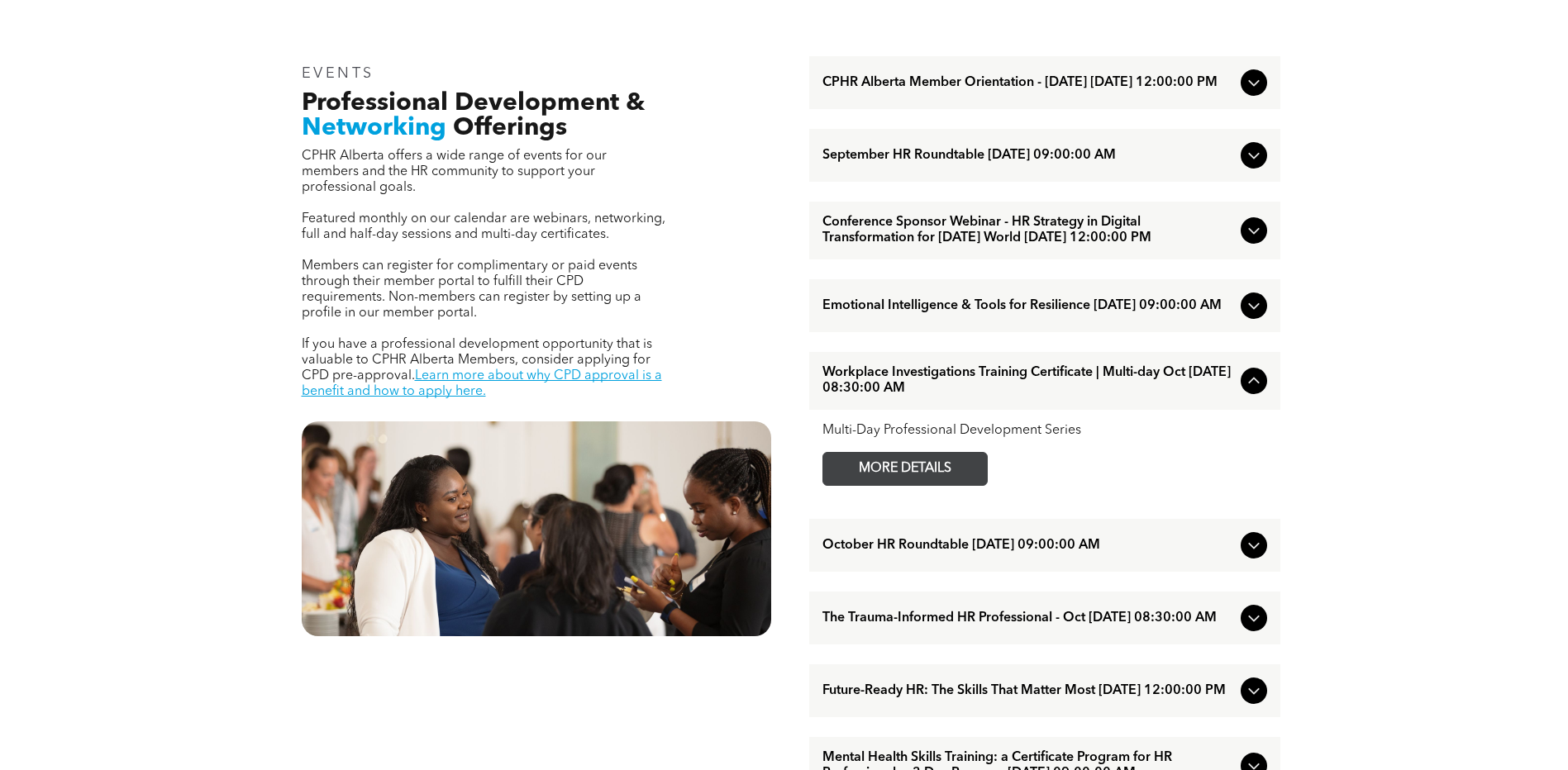
click at [916, 485] on span "MORE DETAILS" at bounding box center [905, 469] width 131 height 32
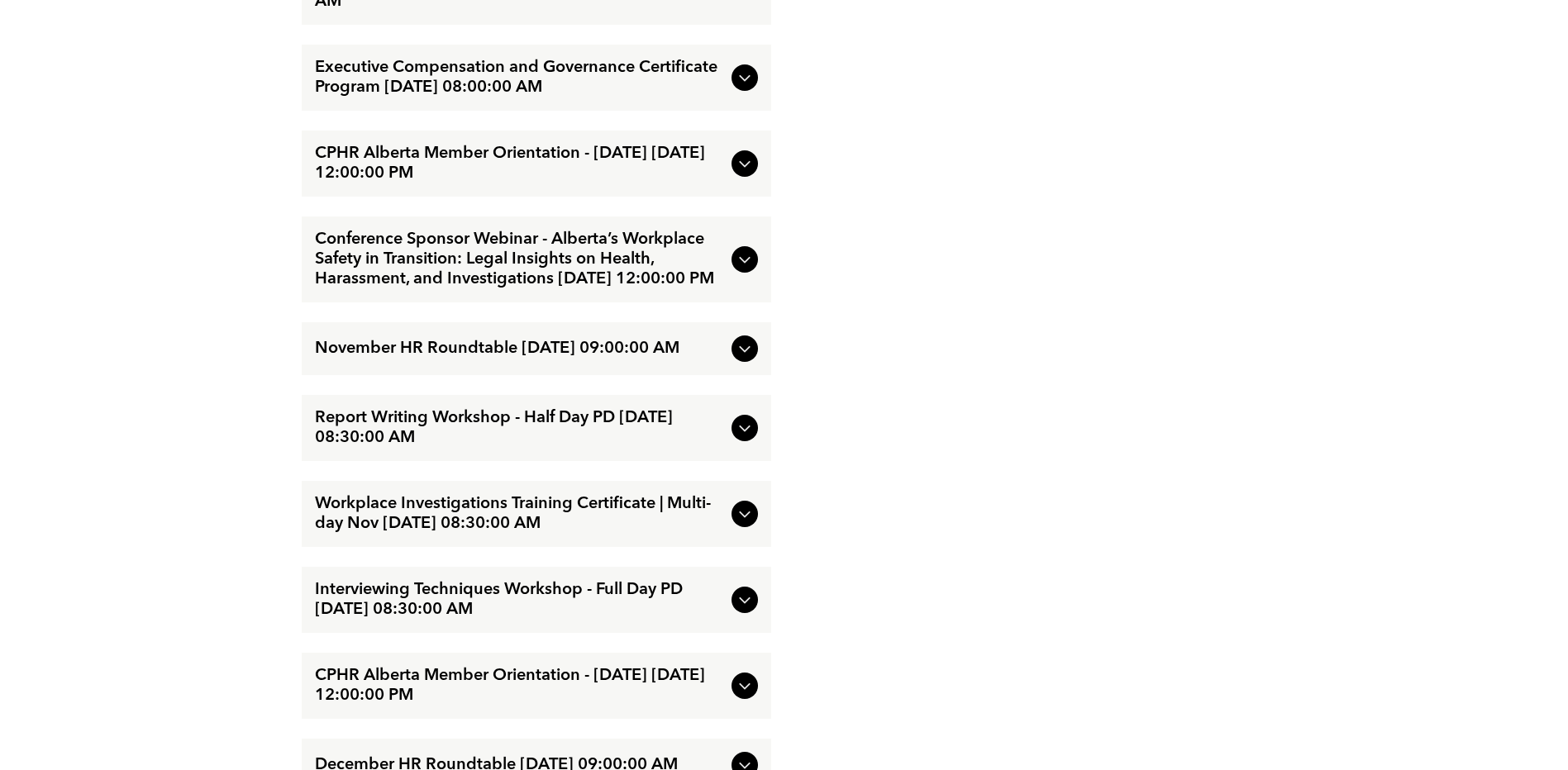
scroll to position [3553, 0]
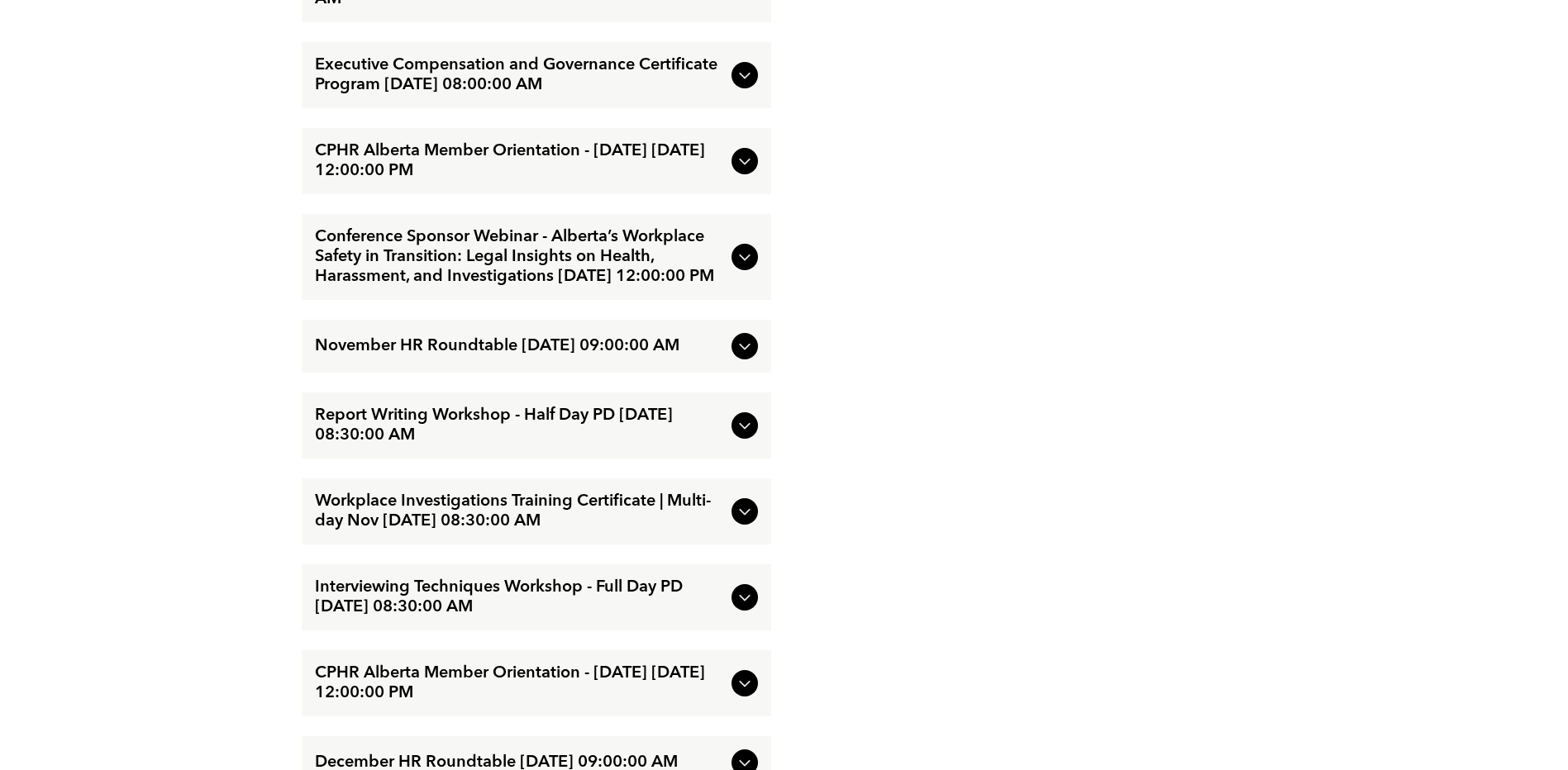
click at [748, 267] on icon at bounding box center [744, 256] width 20 height 20
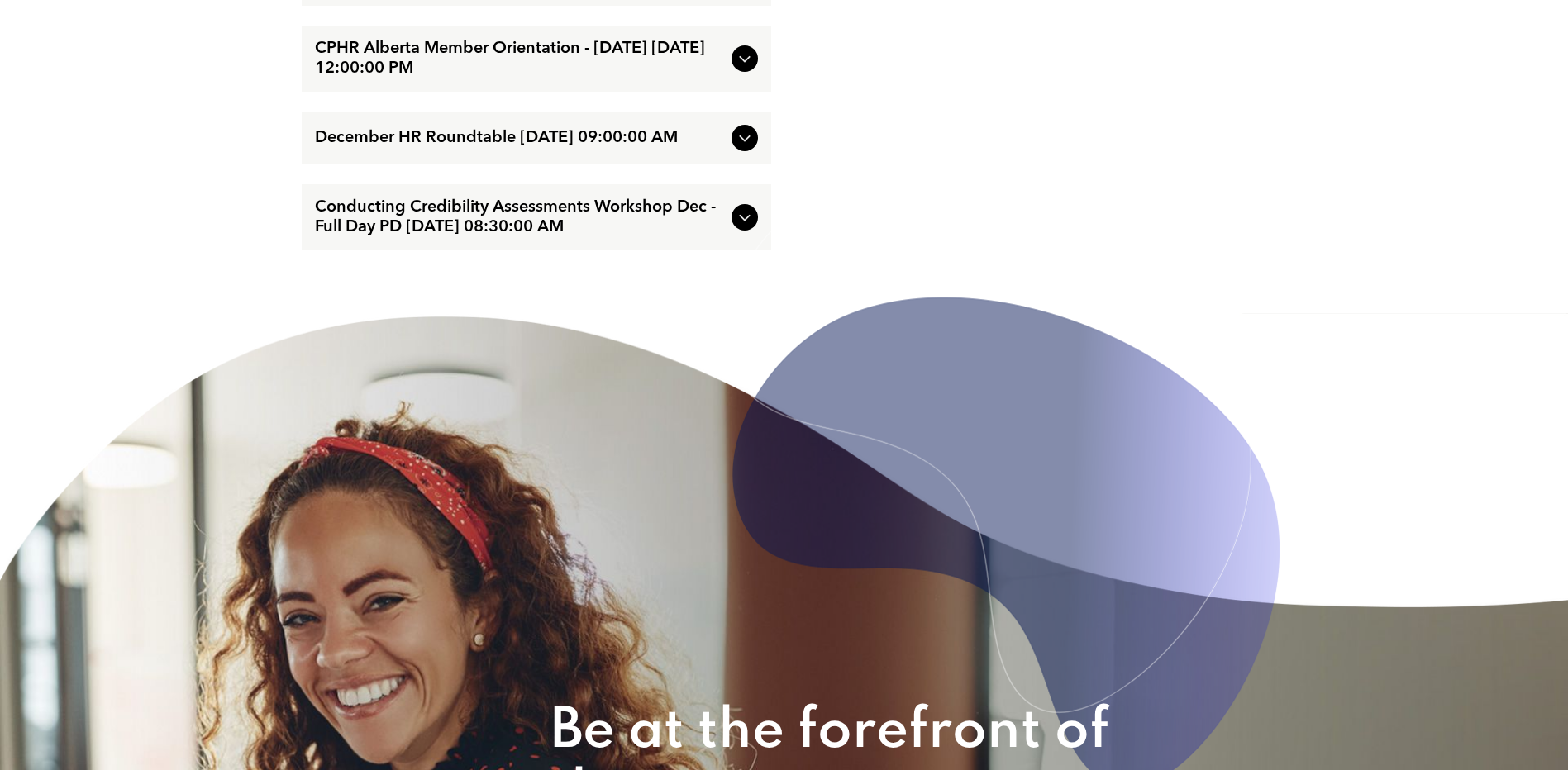
scroll to position [4208, 0]
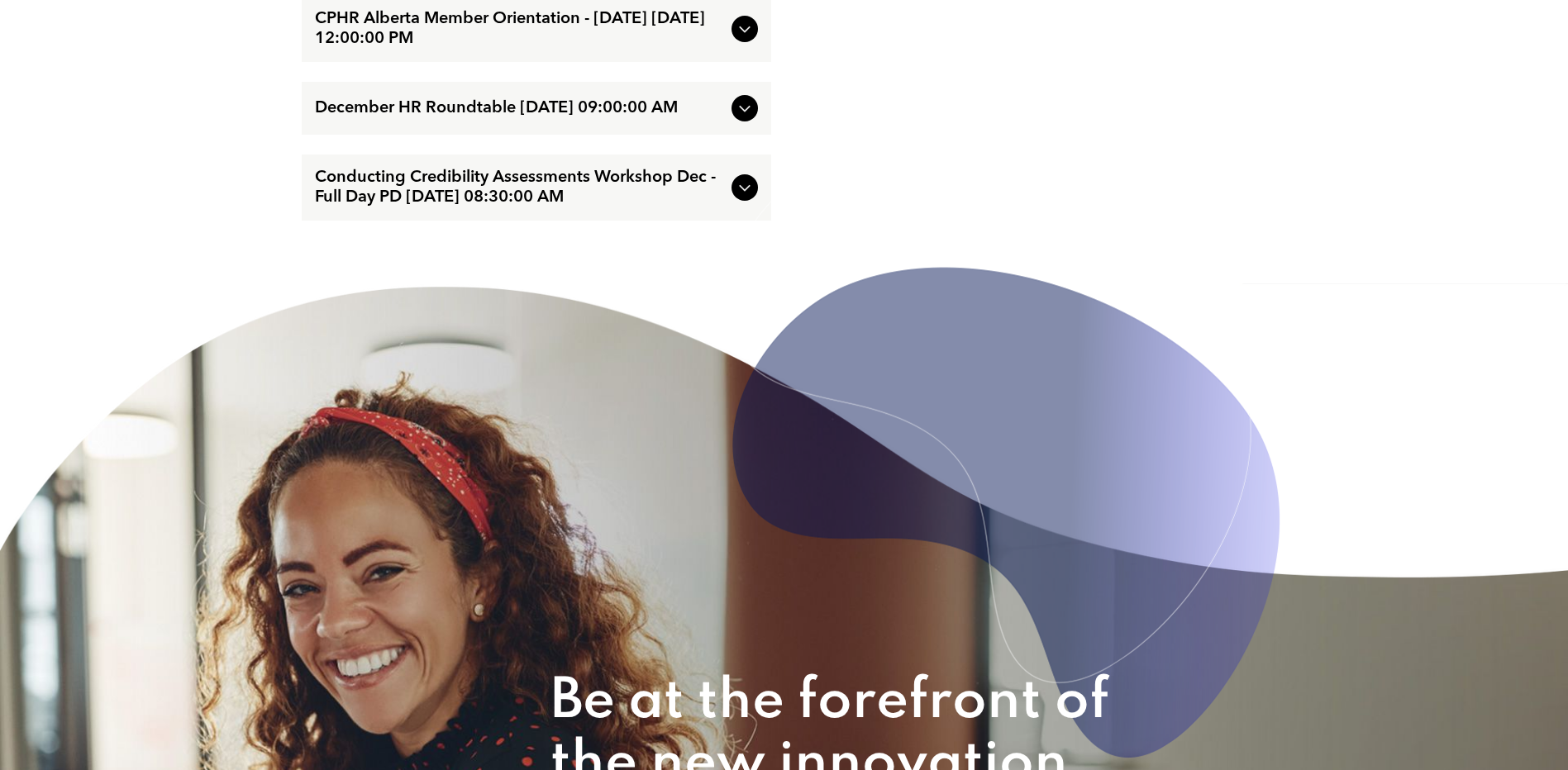
click at [751, 298] on img at bounding box center [1003, 449] width 554 height 620
click at [746, 301] on img at bounding box center [1003, 449] width 554 height 620
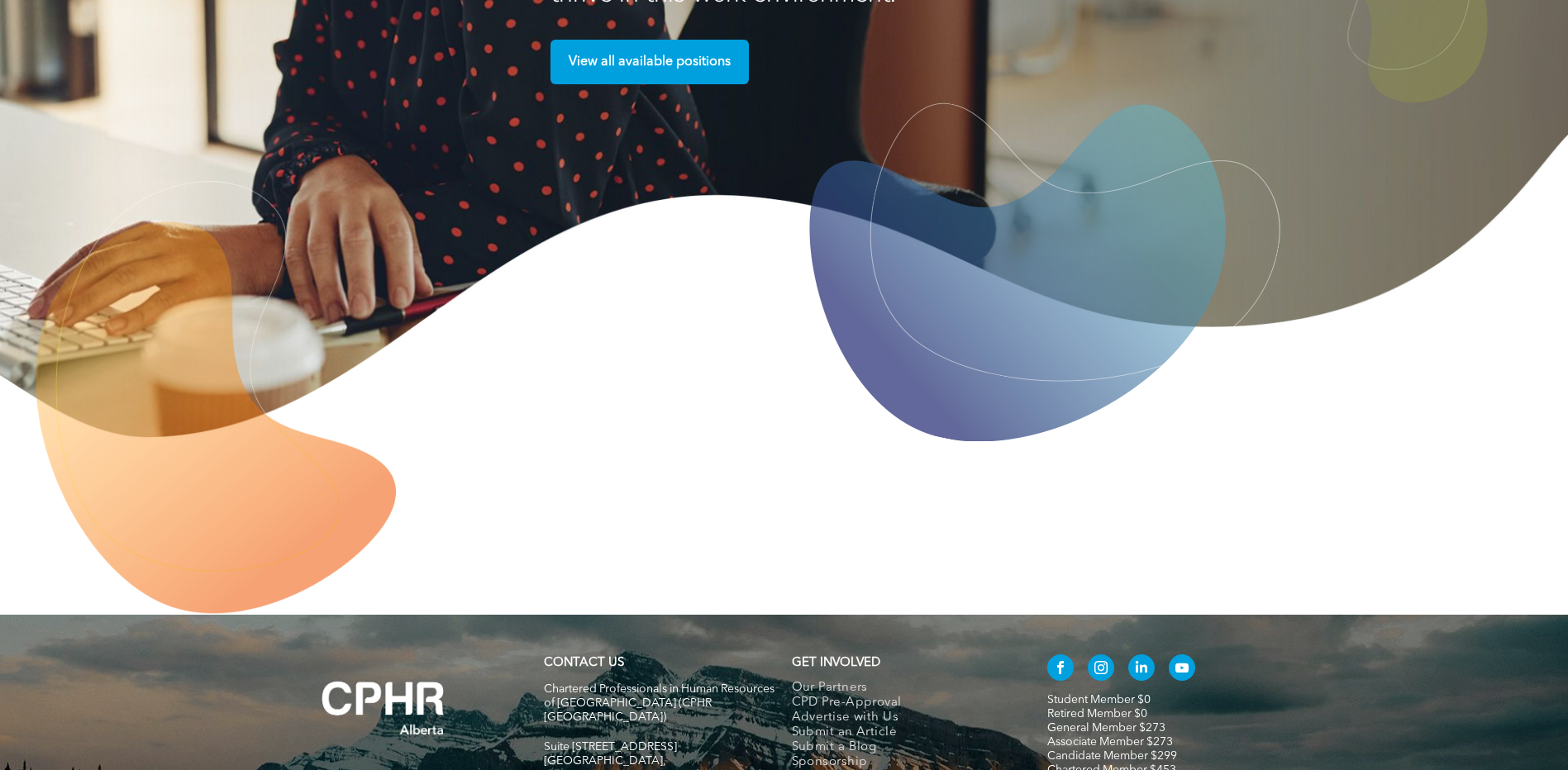
scroll to position [4869, 0]
